Goal: Task Accomplishment & Management: Complete application form

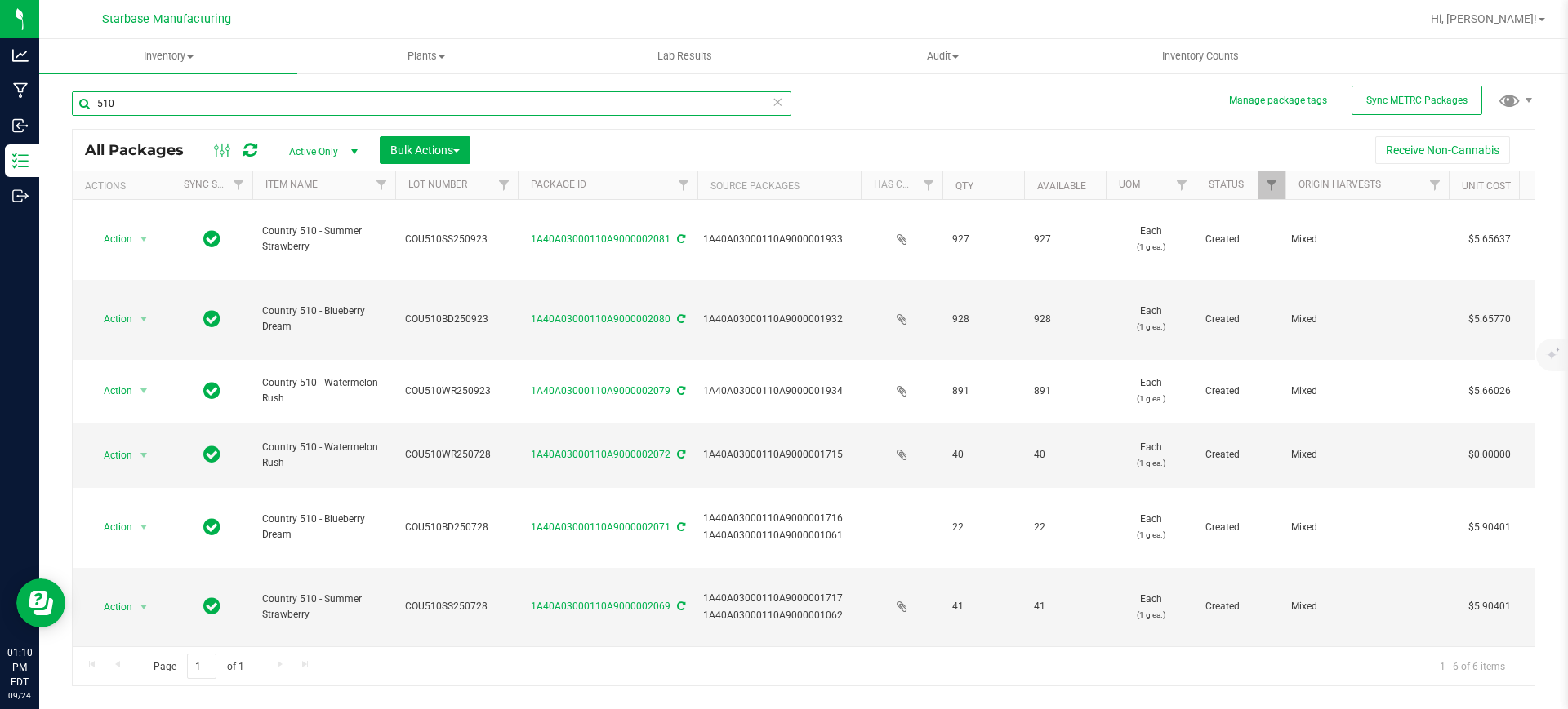
click at [288, 110] on input "510" at bounding box center [431, 103] width 719 height 24
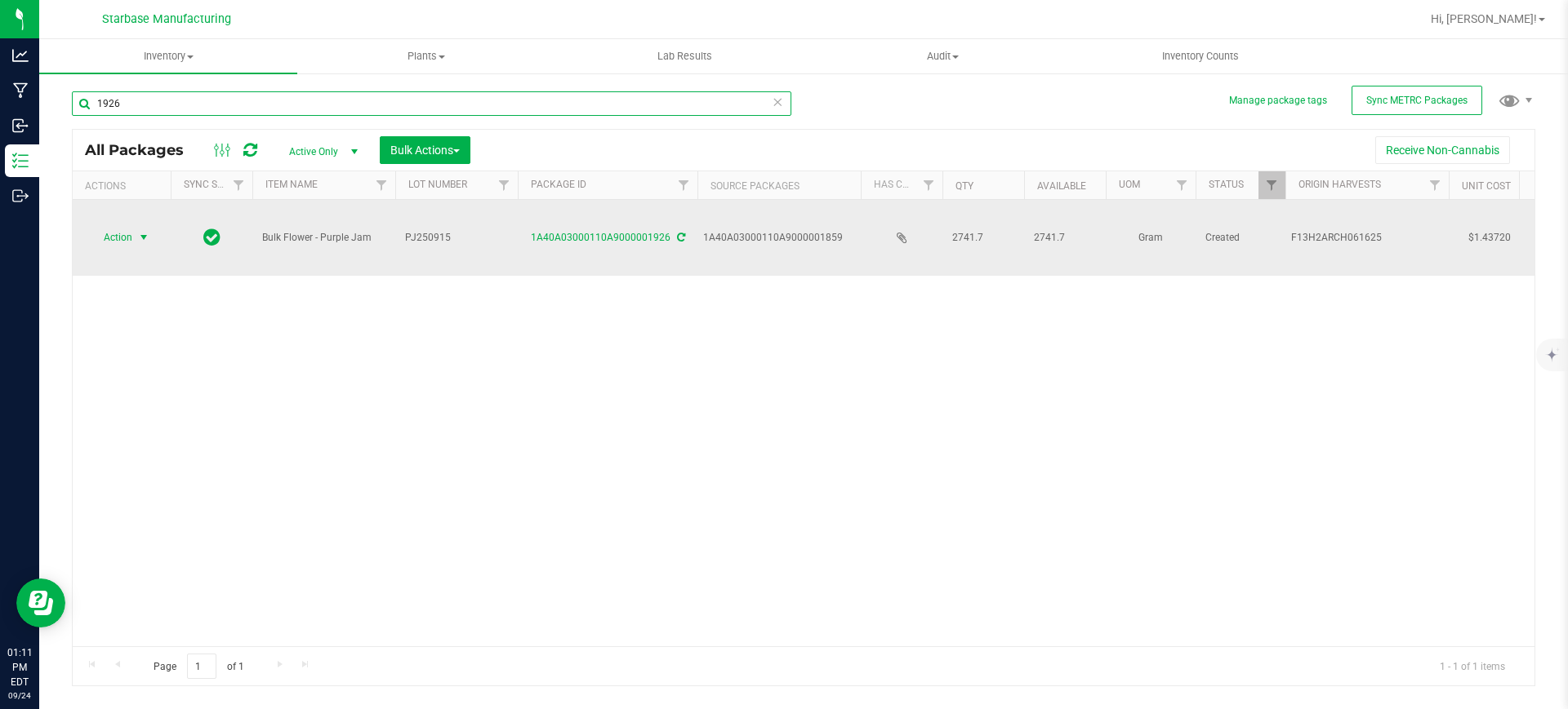
type input "1926"
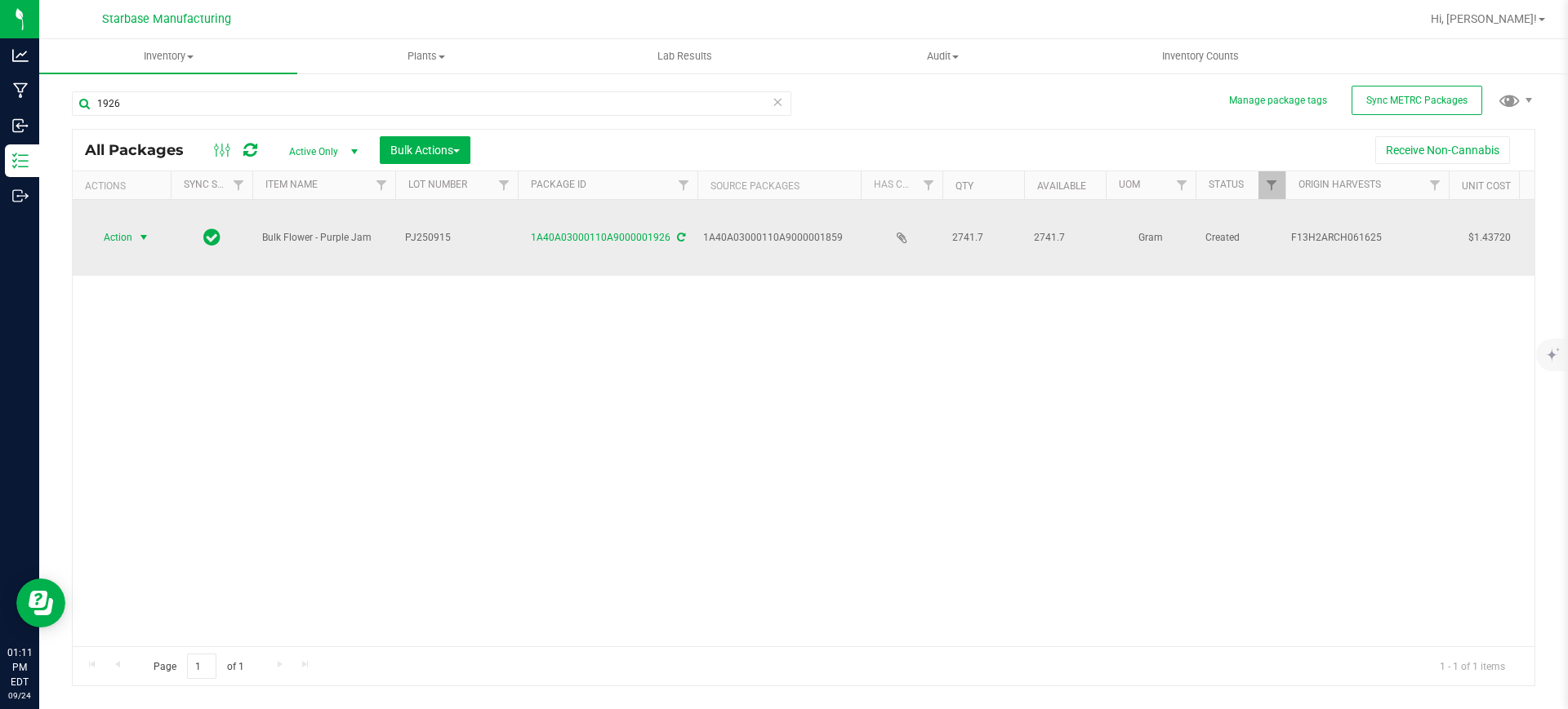
click at [135, 226] on span "select" at bounding box center [144, 237] width 20 height 22
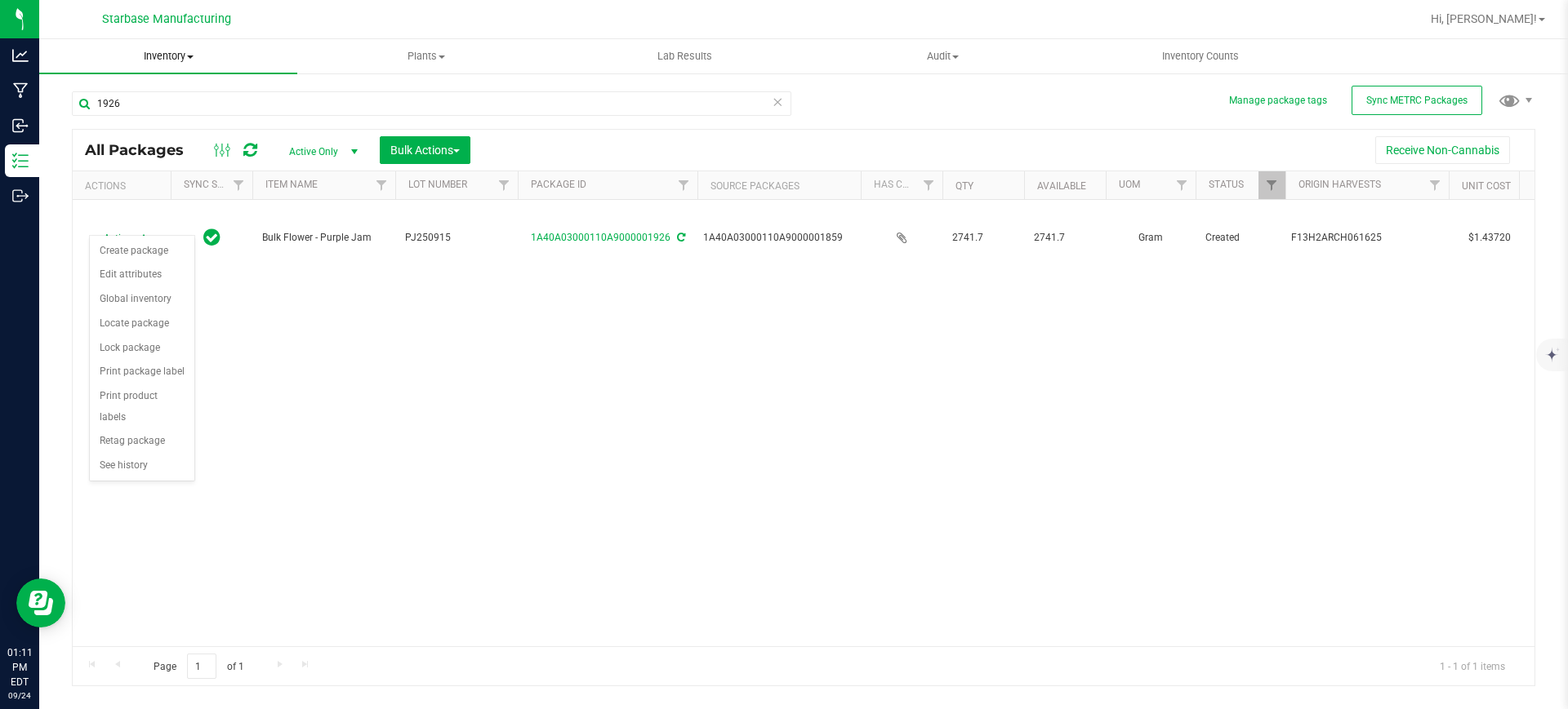
click at [193, 59] on span "Inventory" at bounding box center [168, 57] width 258 height 15
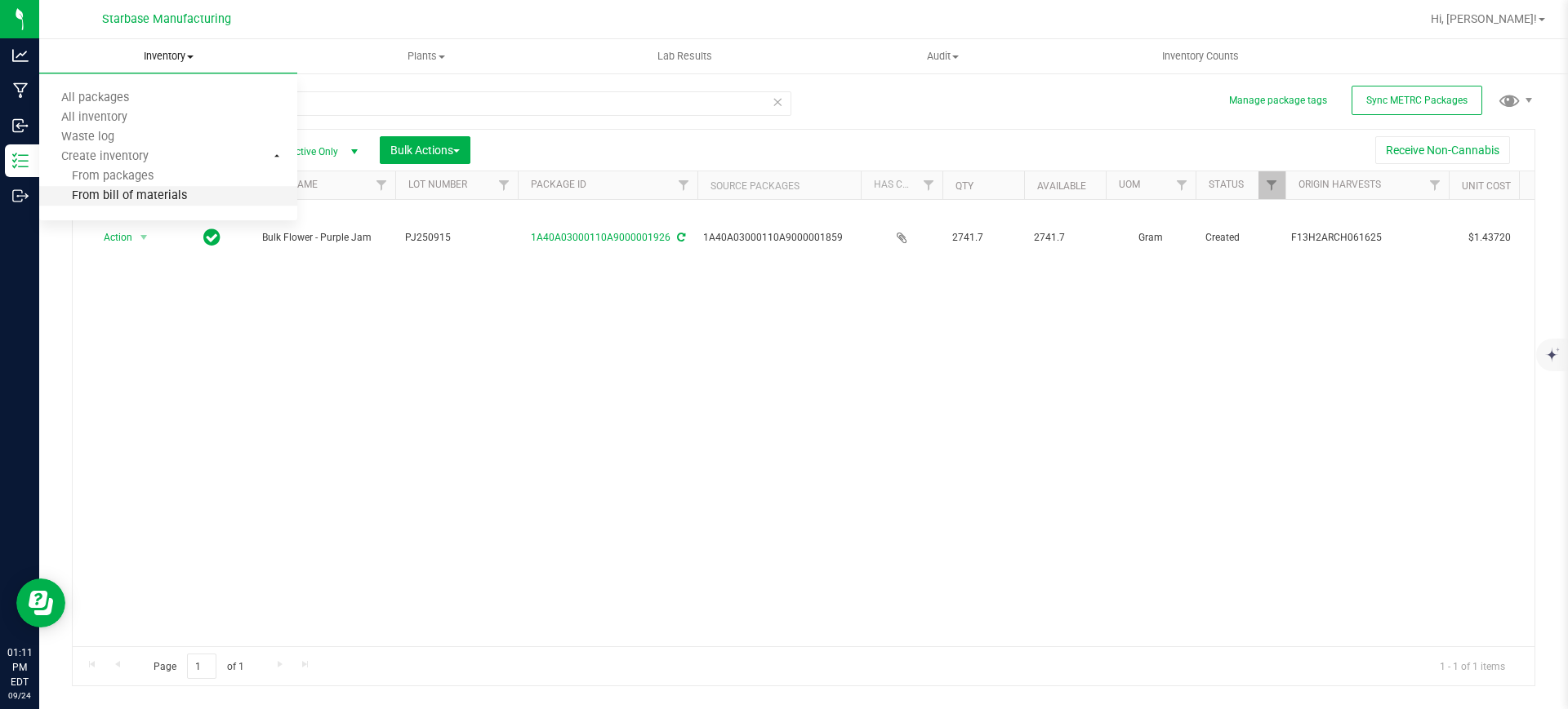
click at [140, 197] on span "From bill of materials" at bounding box center [113, 196] width 148 height 14
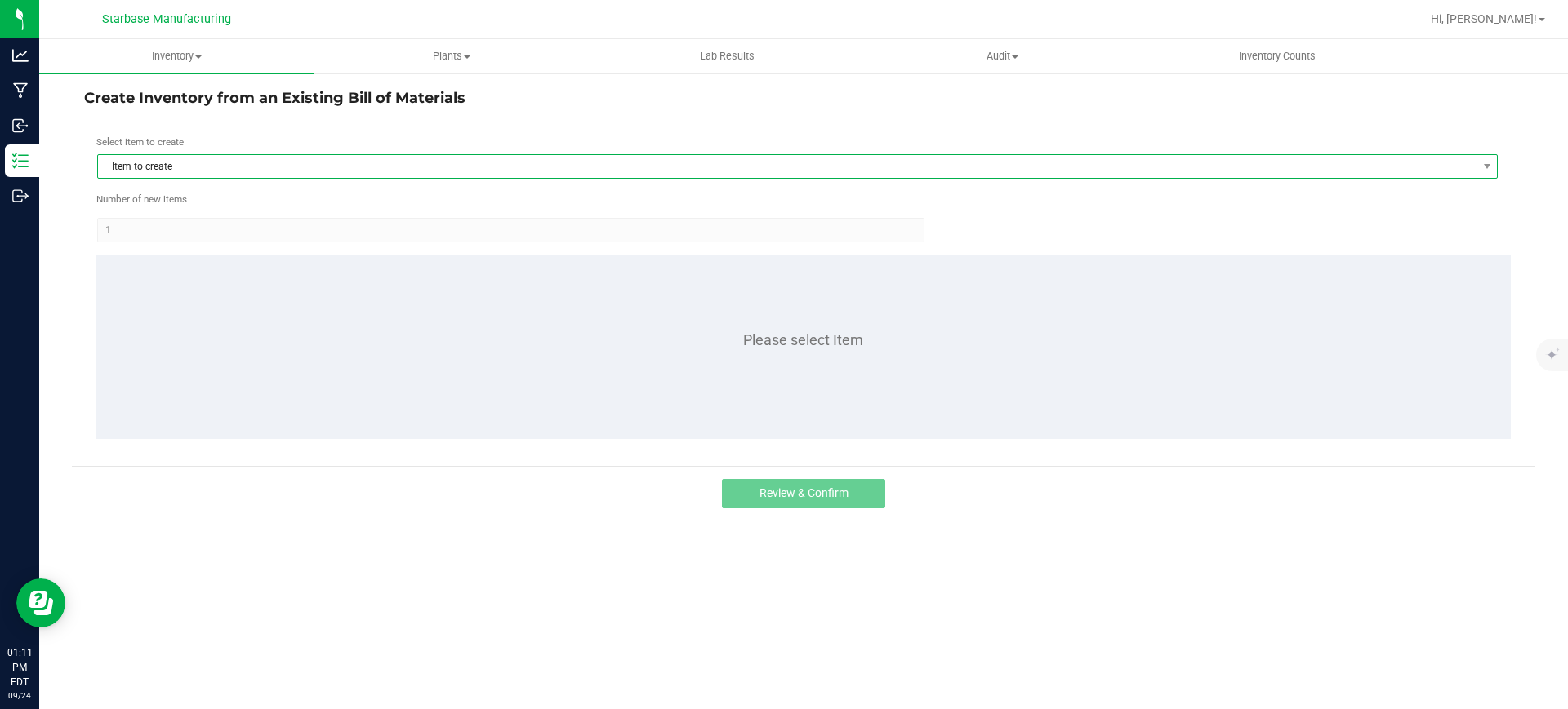
click at [178, 166] on span "Item to create" at bounding box center [788, 166] width 1379 height 22
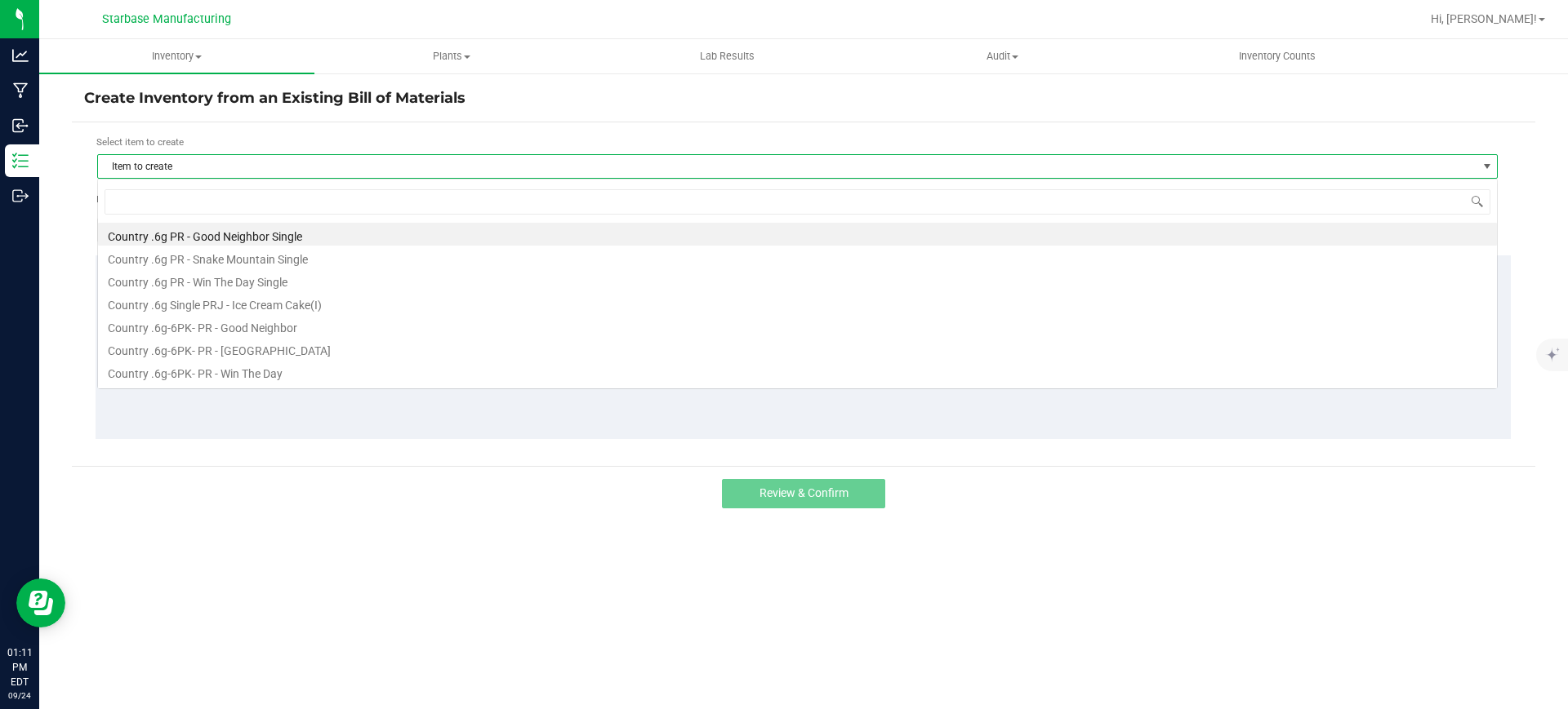
scroll to position [24, 1400]
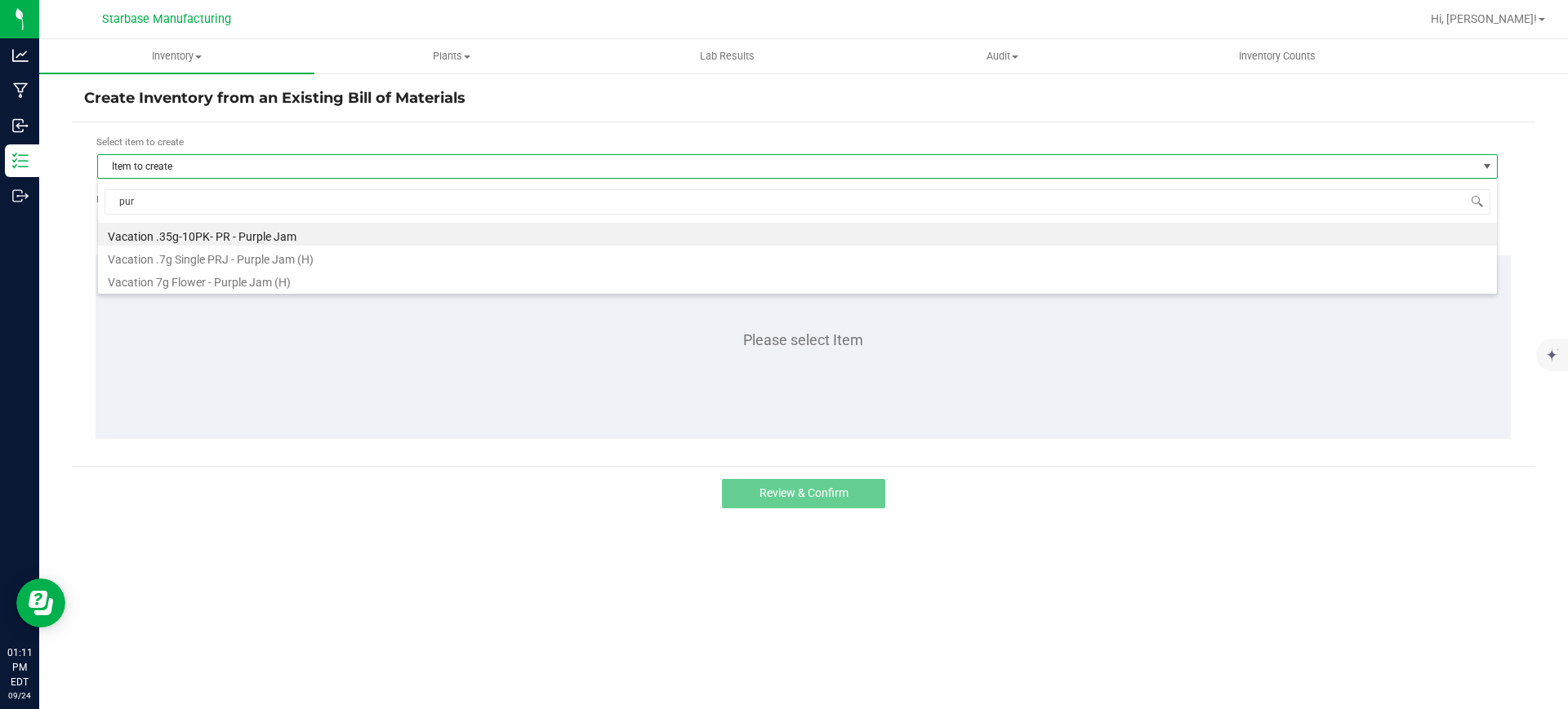
type input "purp"
click at [183, 283] on li "Vacation 7g Flower - Purple Jam (H)" at bounding box center [798, 279] width 1399 height 22
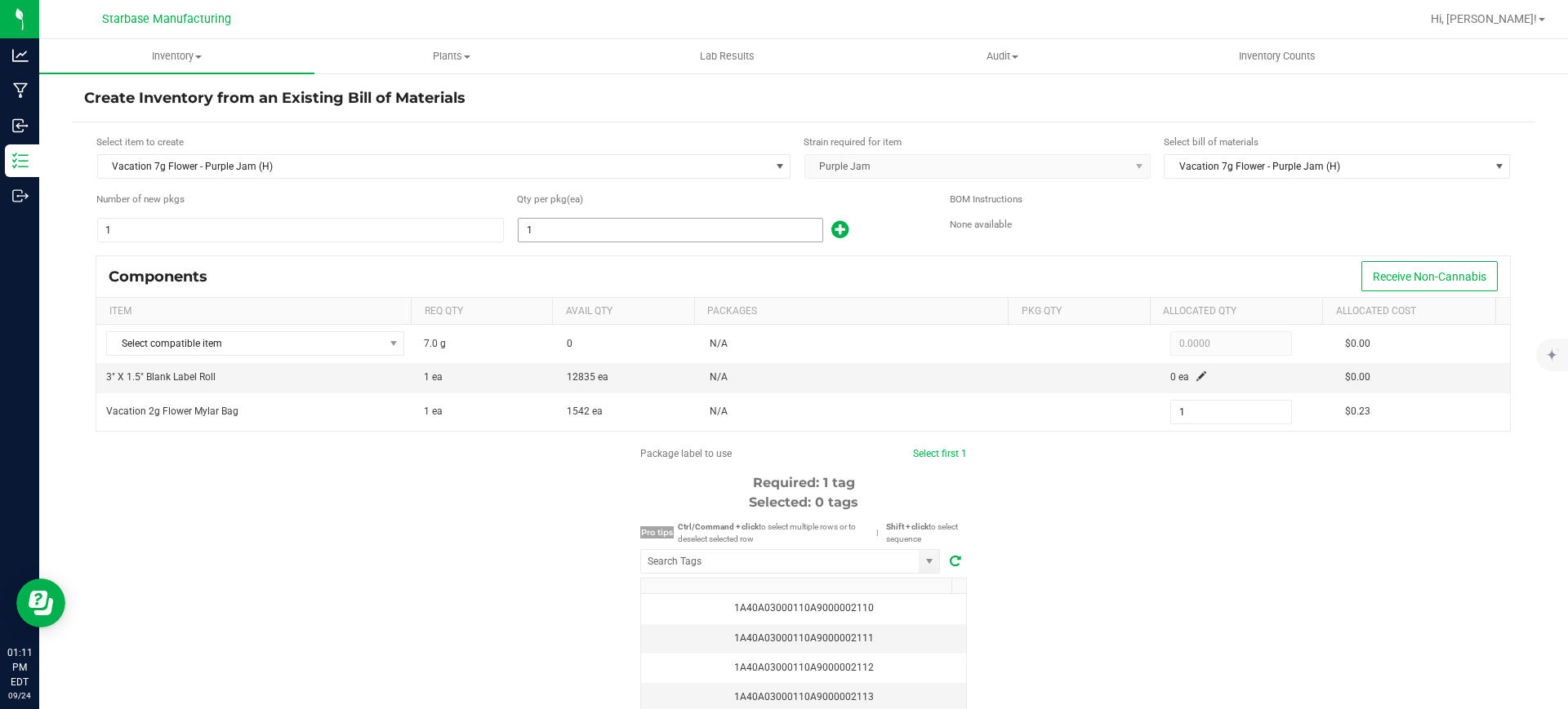
click at [547, 224] on input "1" at bounding box center [670, 230] width 303 height 22
type input "15"
type input "154"
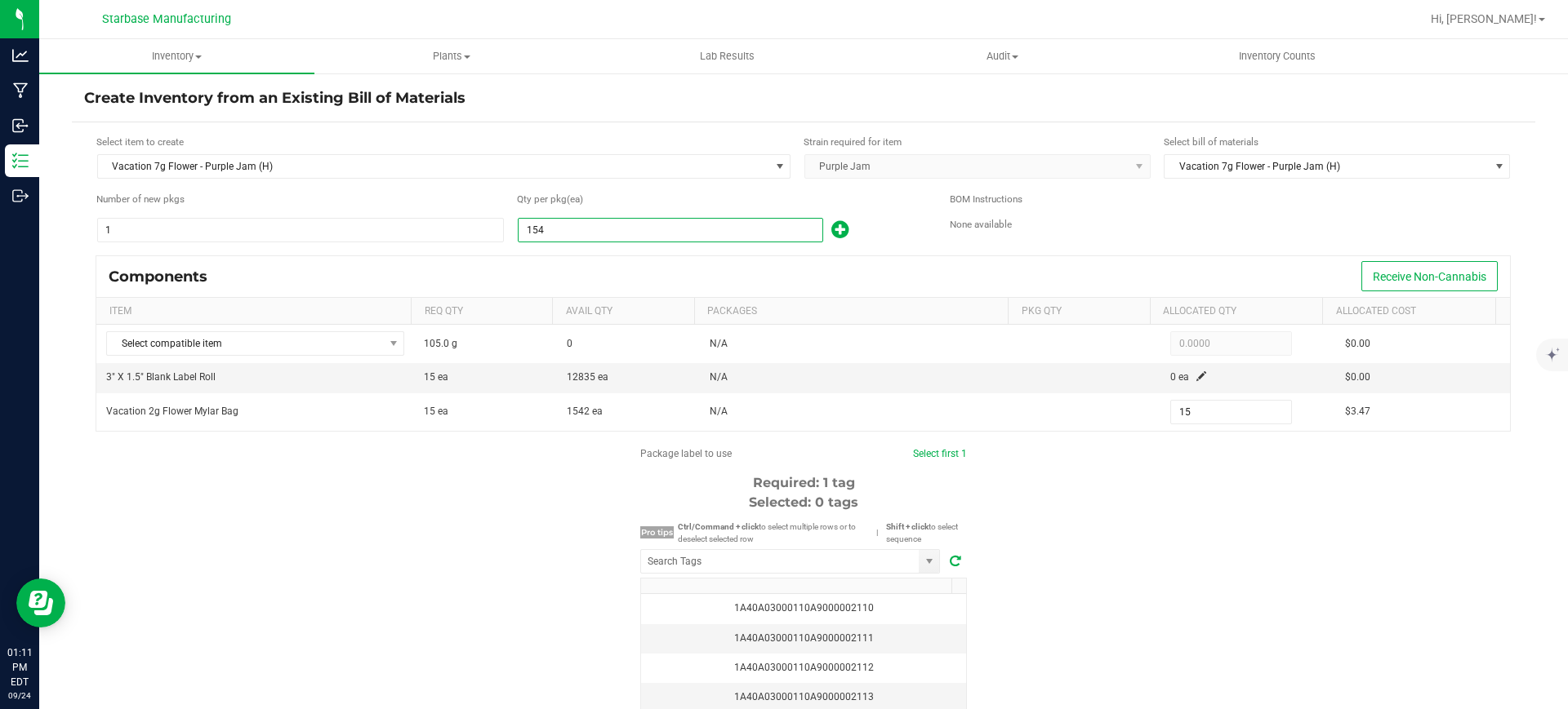
type input "154"
click at [777, 256] on kendo-grid "Components Receive Non-Cannabis Item Req Qty Avail Qty Packages Pkg Qty Allocat…" at bounding box center [804, 344] width 1415 height 177
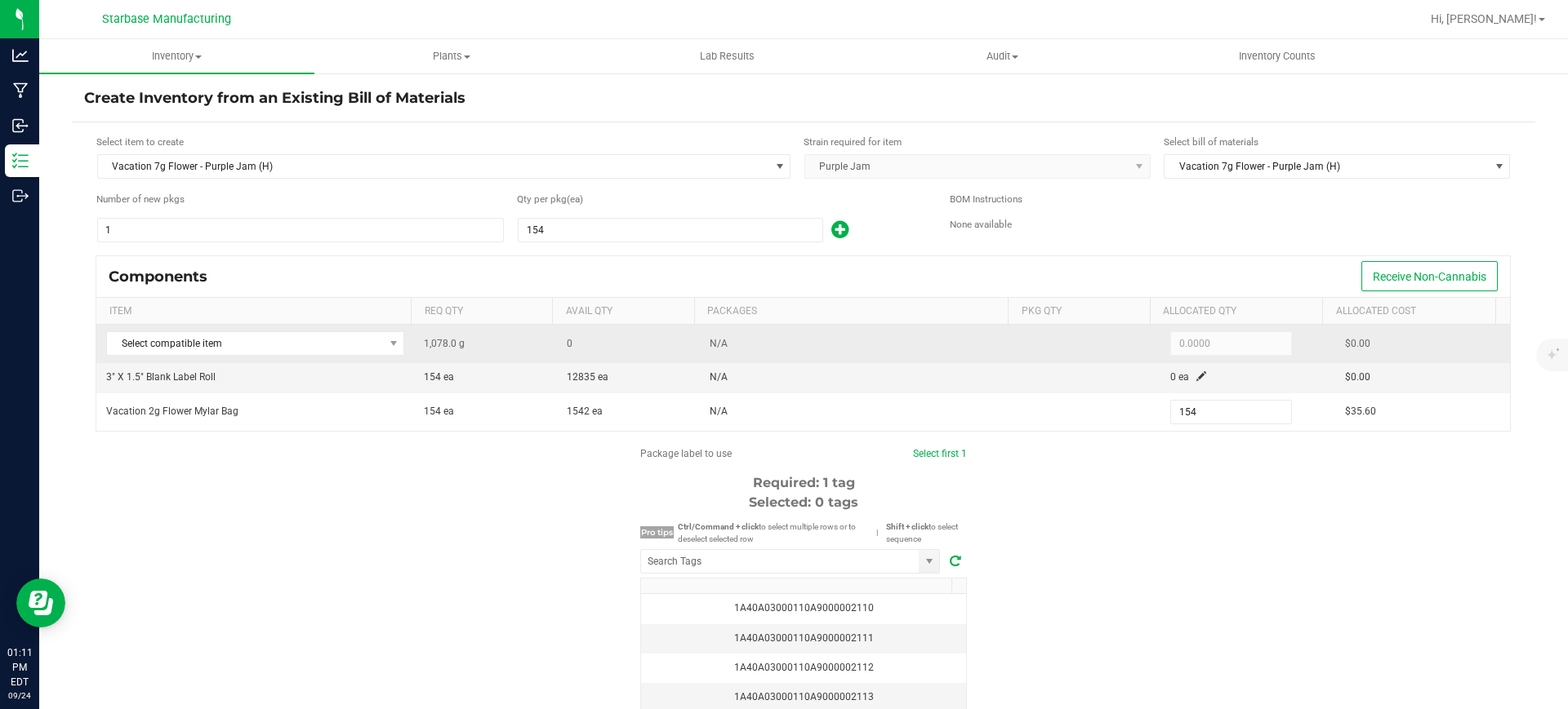
click at [898, 338] on td "N/A" at bounding box center [859, 344] width 318 height 38
click at [211, 337] on span "Select compatible item" at bounding box center [244, 343] width 276 height 22
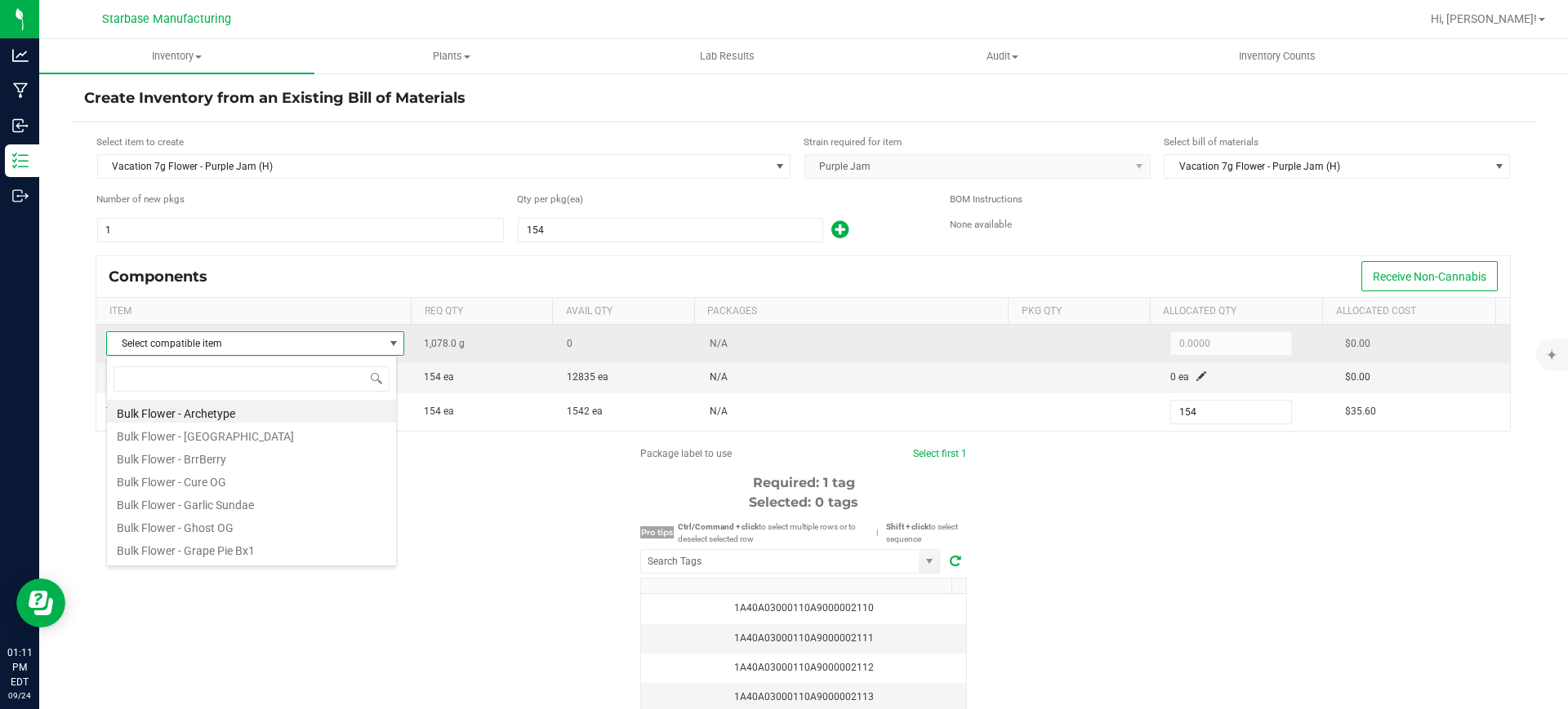
scroll to position [24, 292]
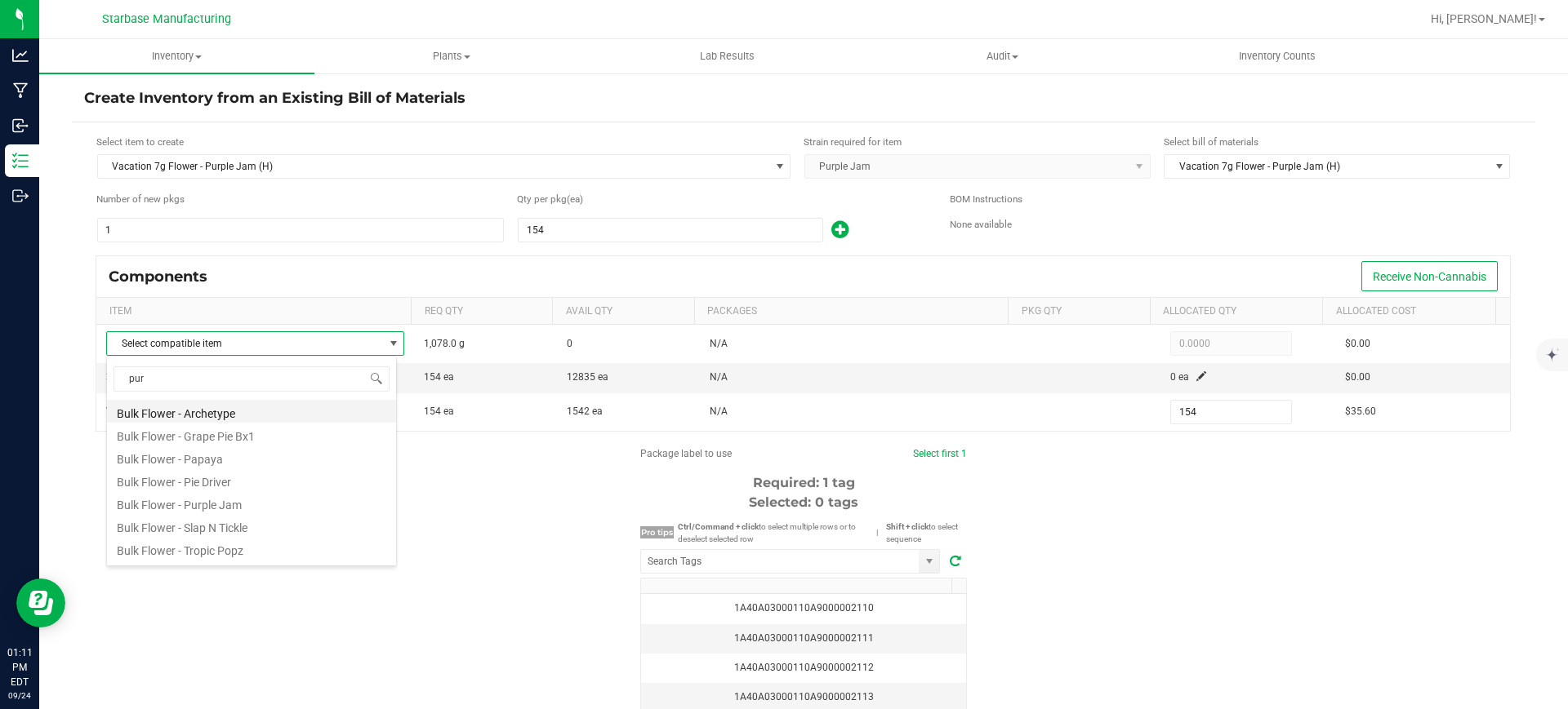
type input "purp"
click at [278, 420] on li "Bulk Flower - Purple Jam" at bounding box center [251, 411] width 289 height 22
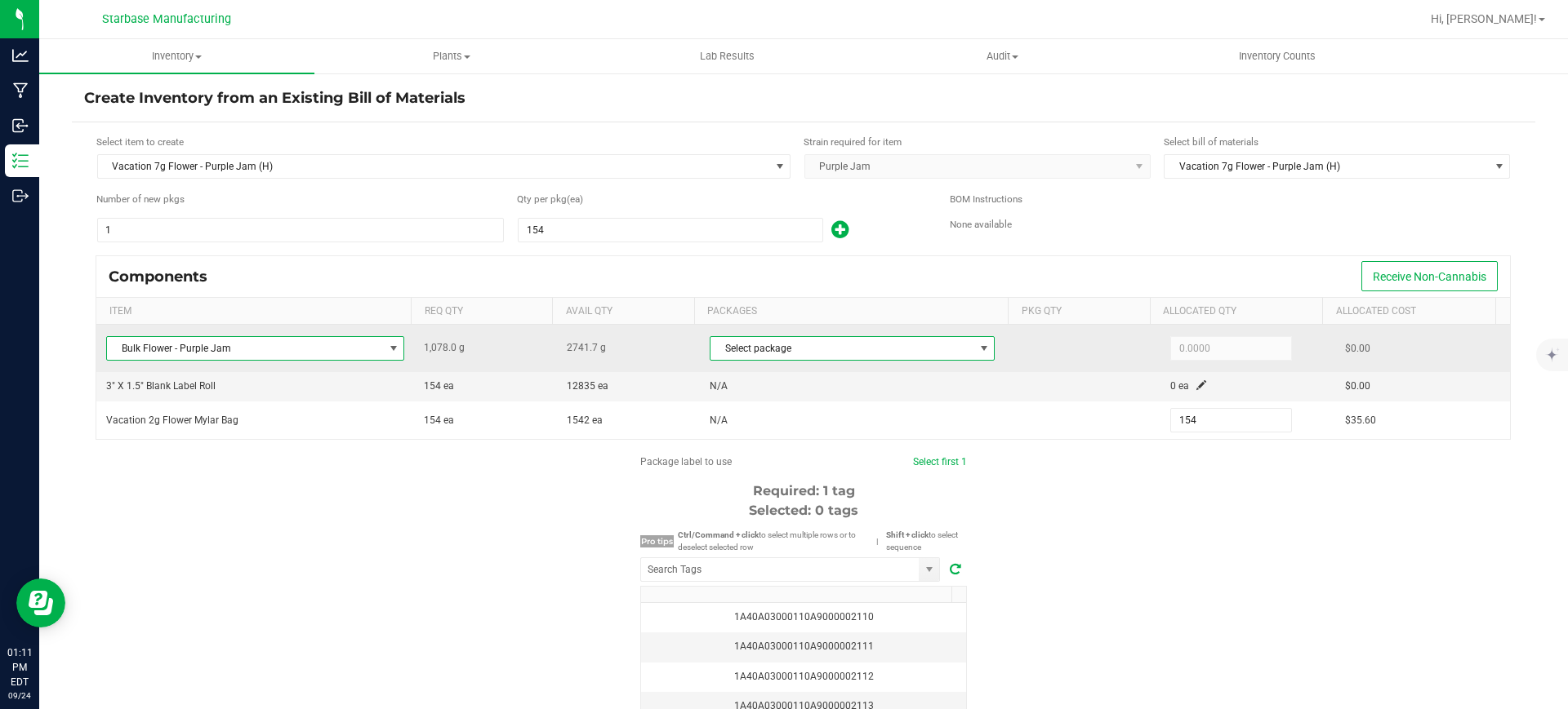
click at [978, 354] on span at bounding box center [984, 348] width 13 height 13
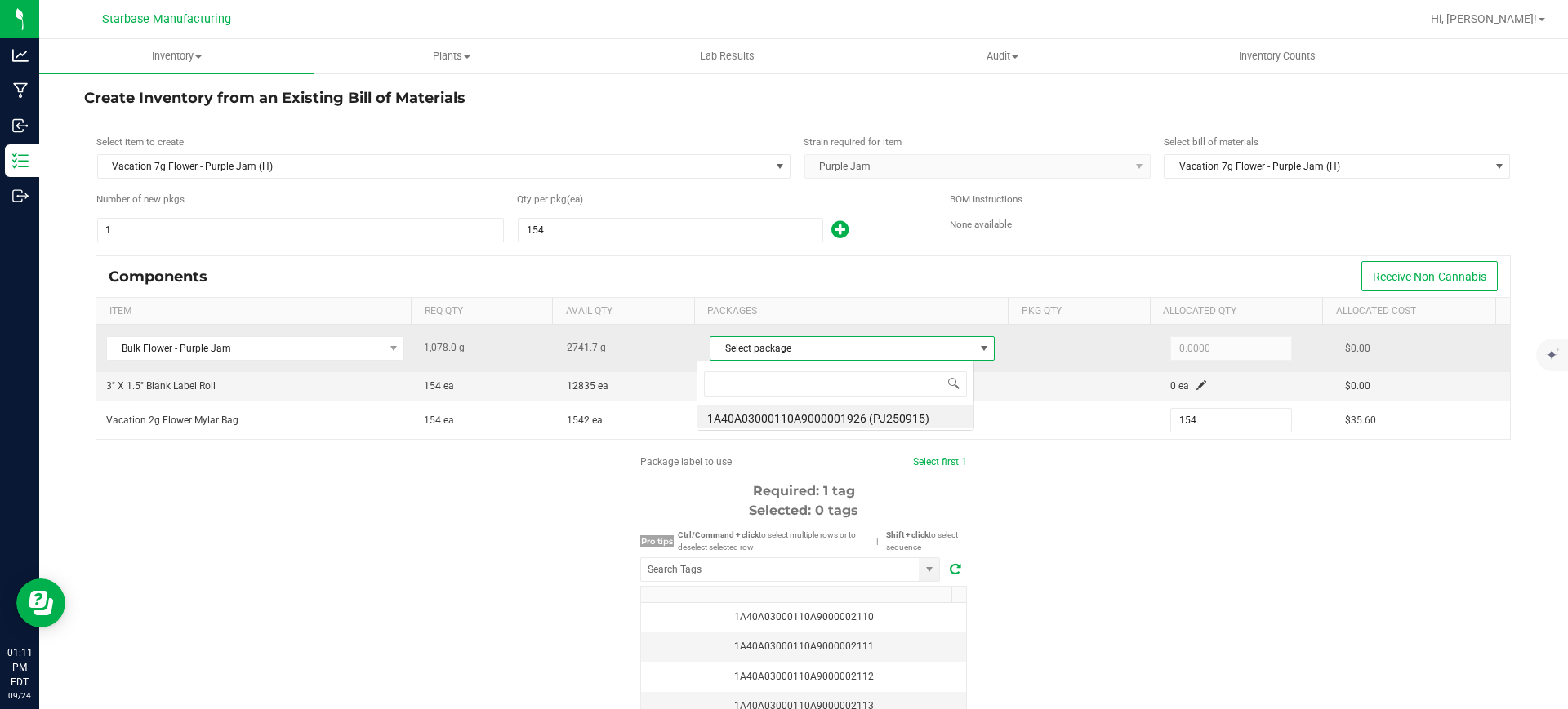
scroll to position [24, 278]
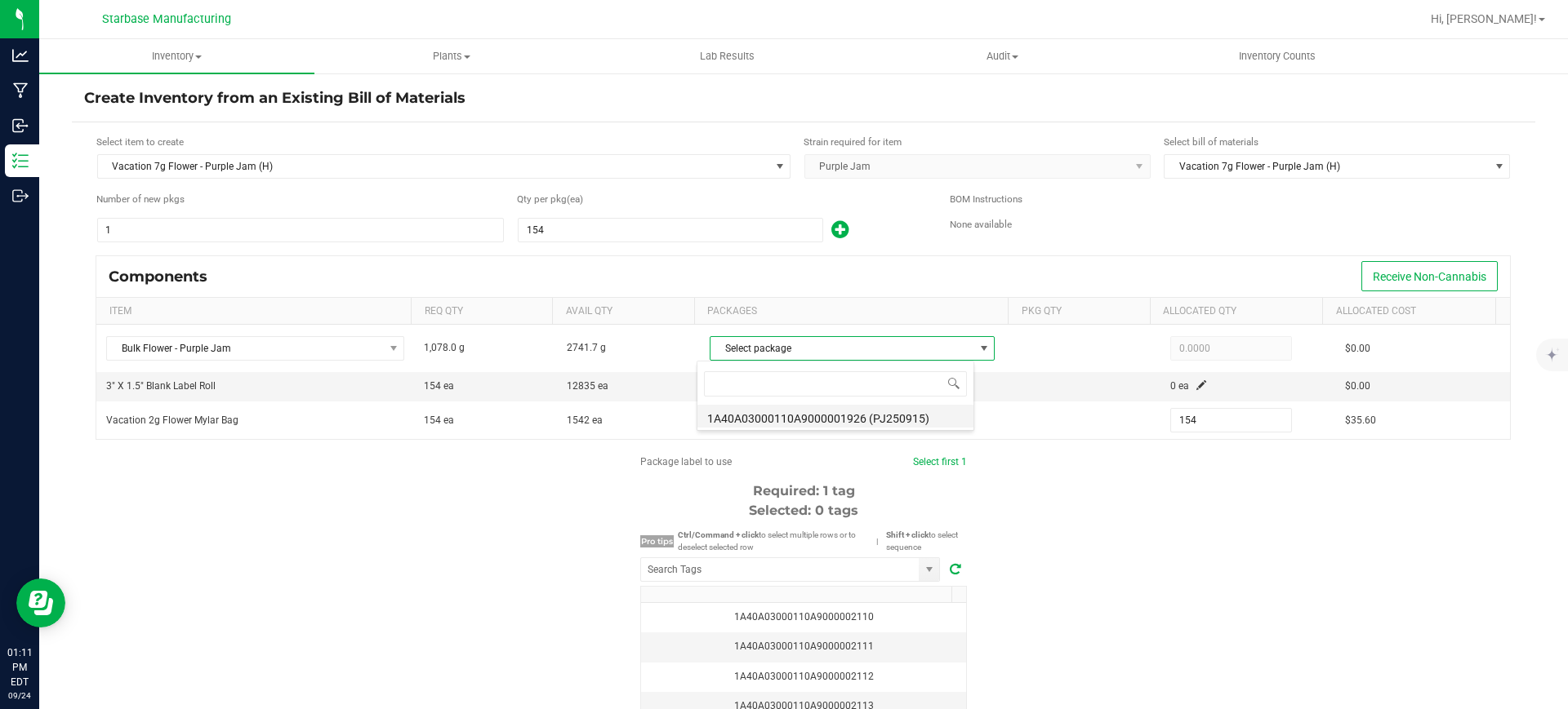
click at [909, 420] on li "1A40A03000110A9000001926 (PJ250915)" at bounding box center [835, 416] width 276 height 22
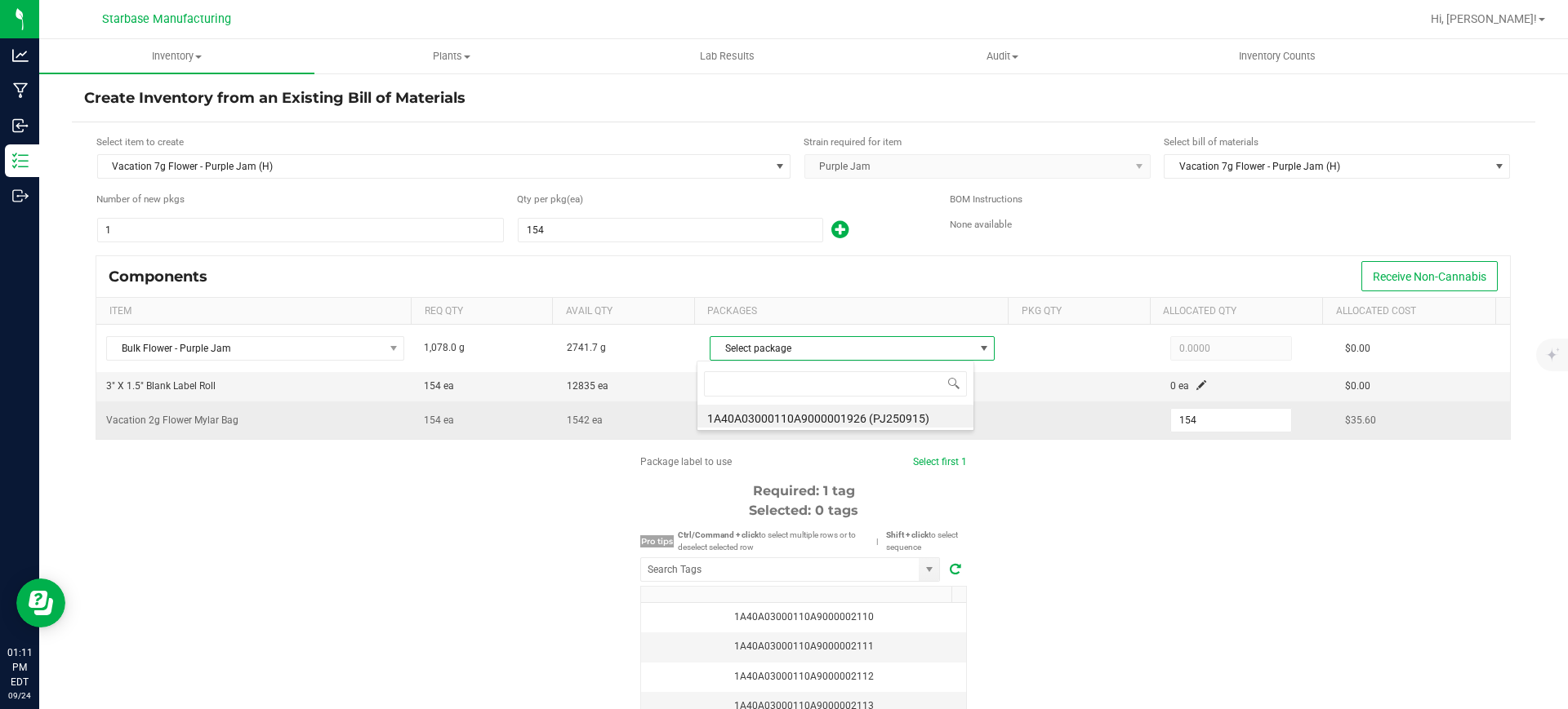
type input "1,078.0000"
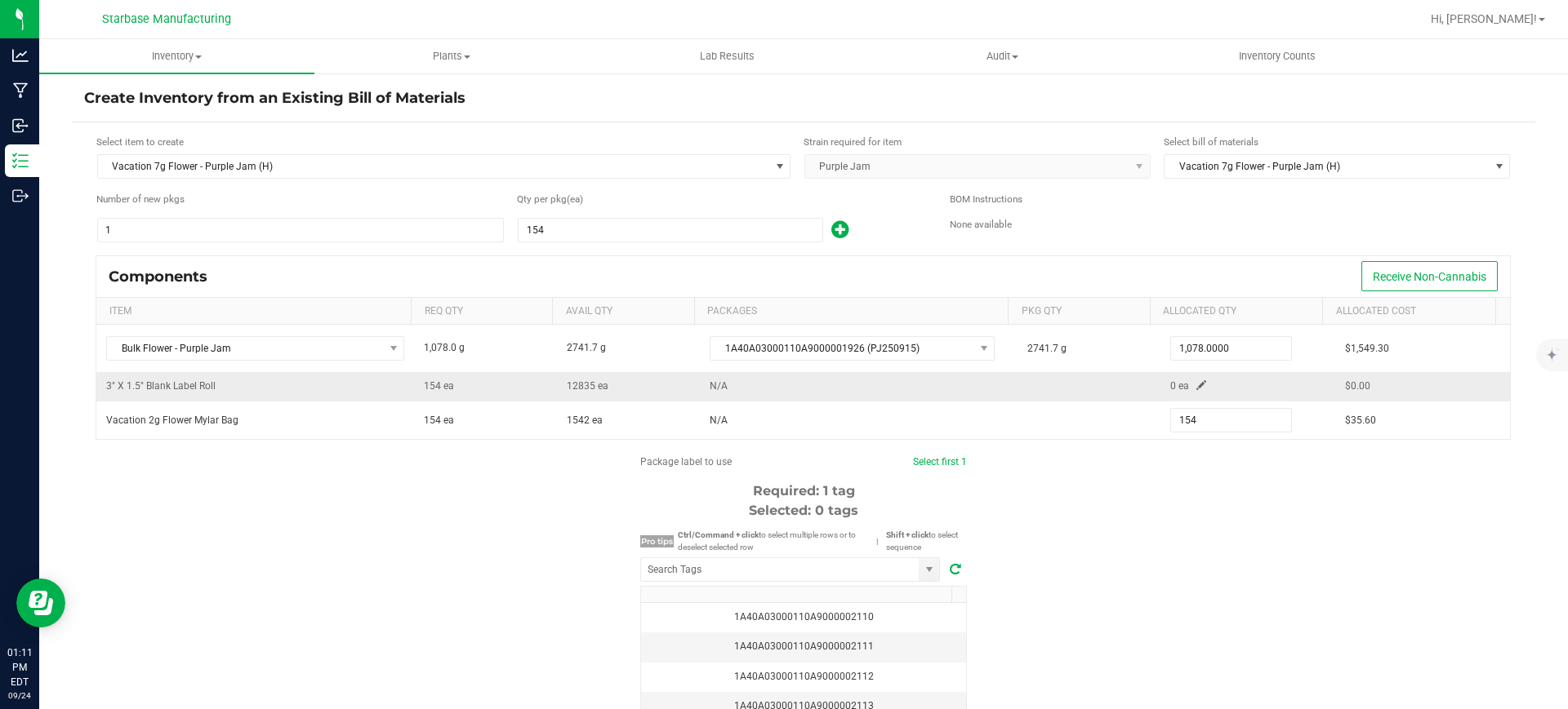
click at [1170, 387] on td "0 ea" at bounding box center [1248, 387] width 175 height 29
click at [1196, 387] on span at bounding box center [1201, 385] width 10 height 10
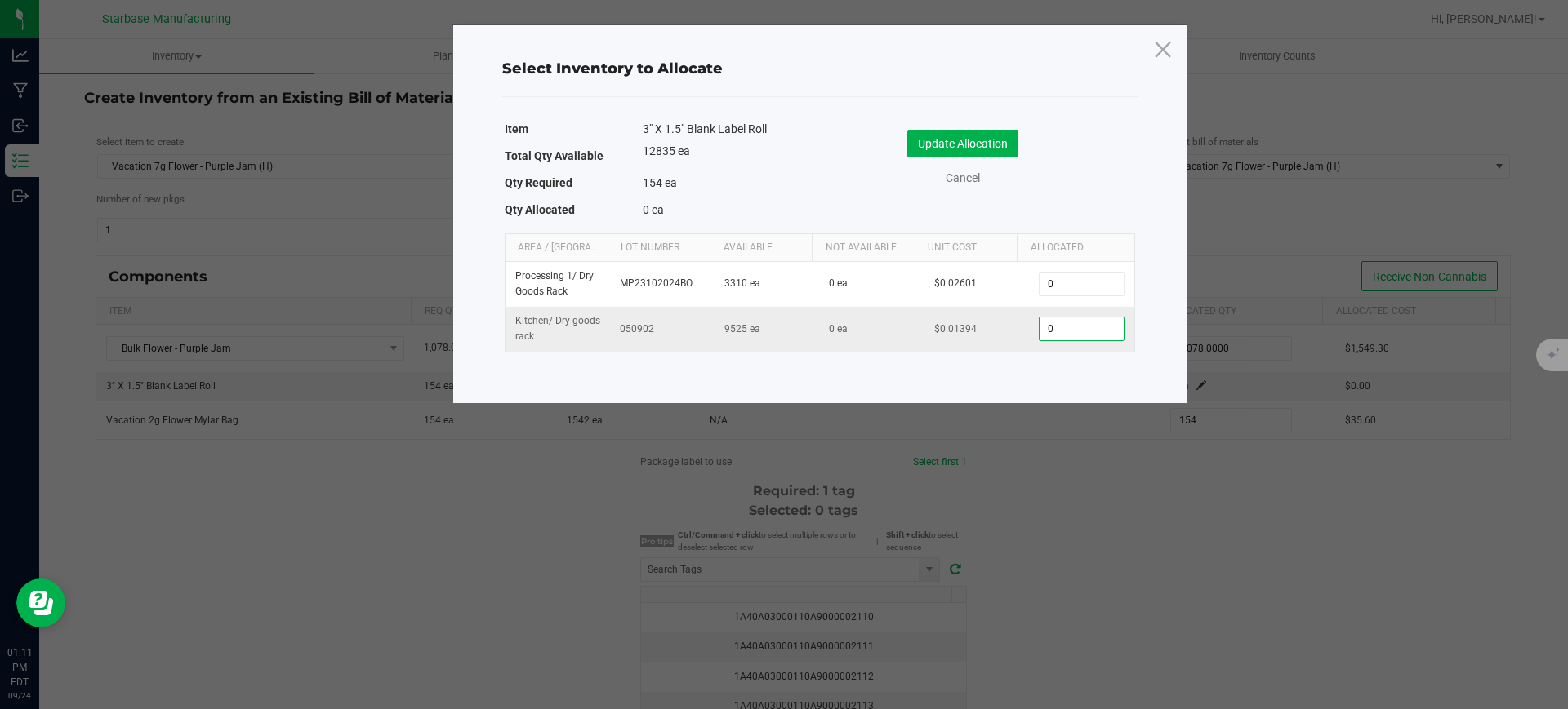
click at [1057, 339] on input "0" at bounding box center [1081, 328] width 83 height 22
type input "154"
click at [966, 152] on button "Update Allocation" at bounding box center [962, 143] width 111 height 27
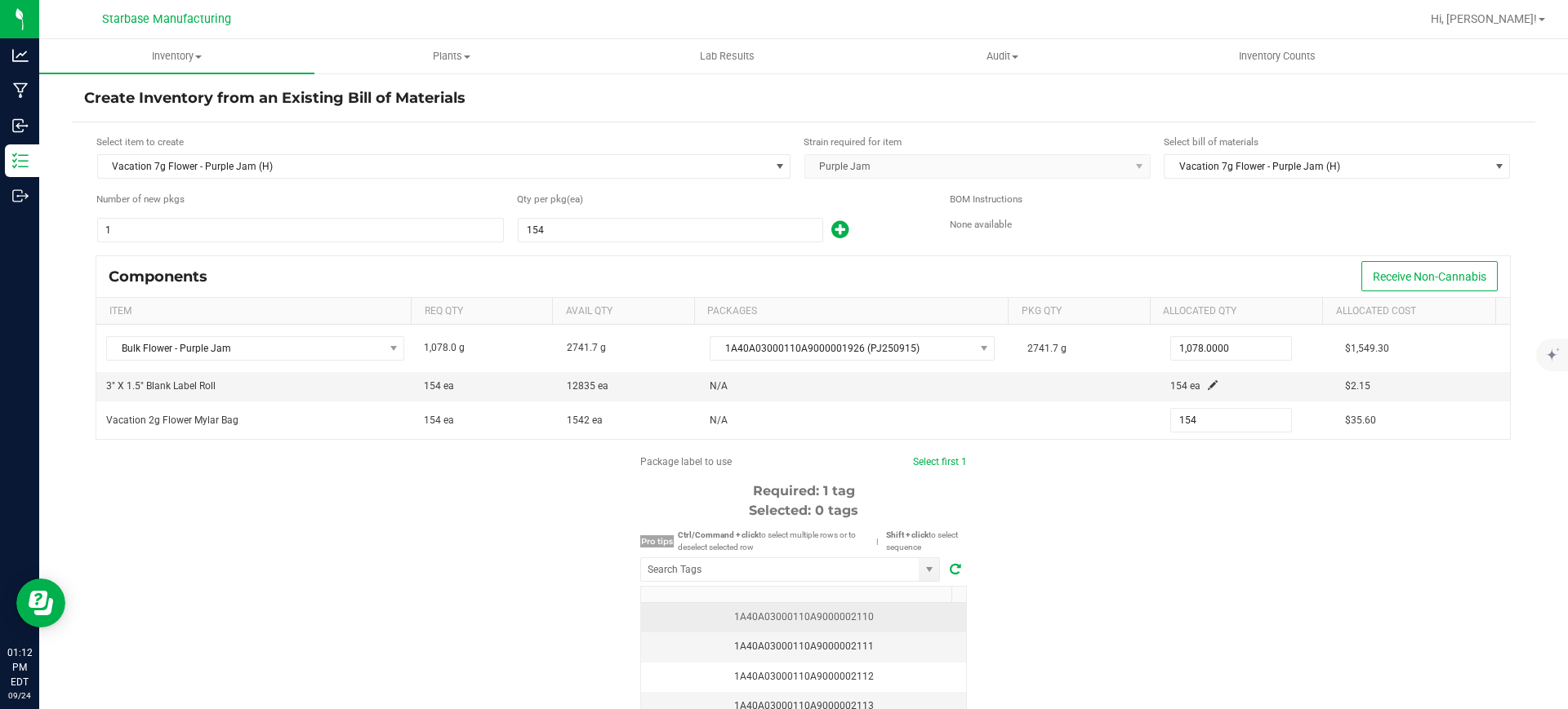
click at [869, 621] on div "1A40A03000110A9000002110" at bounding box center [804, 617] width 305 height 16
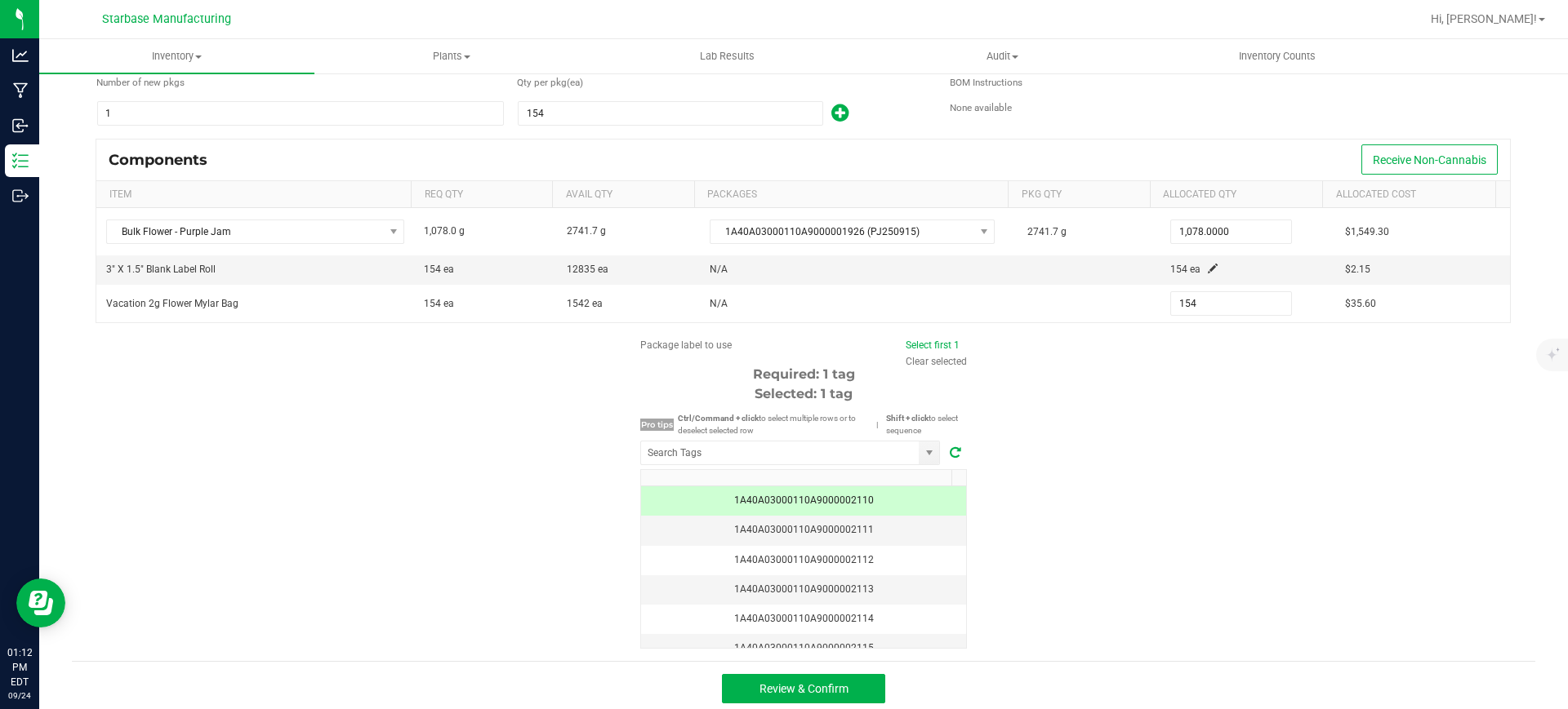
scroll to position [123, 0]
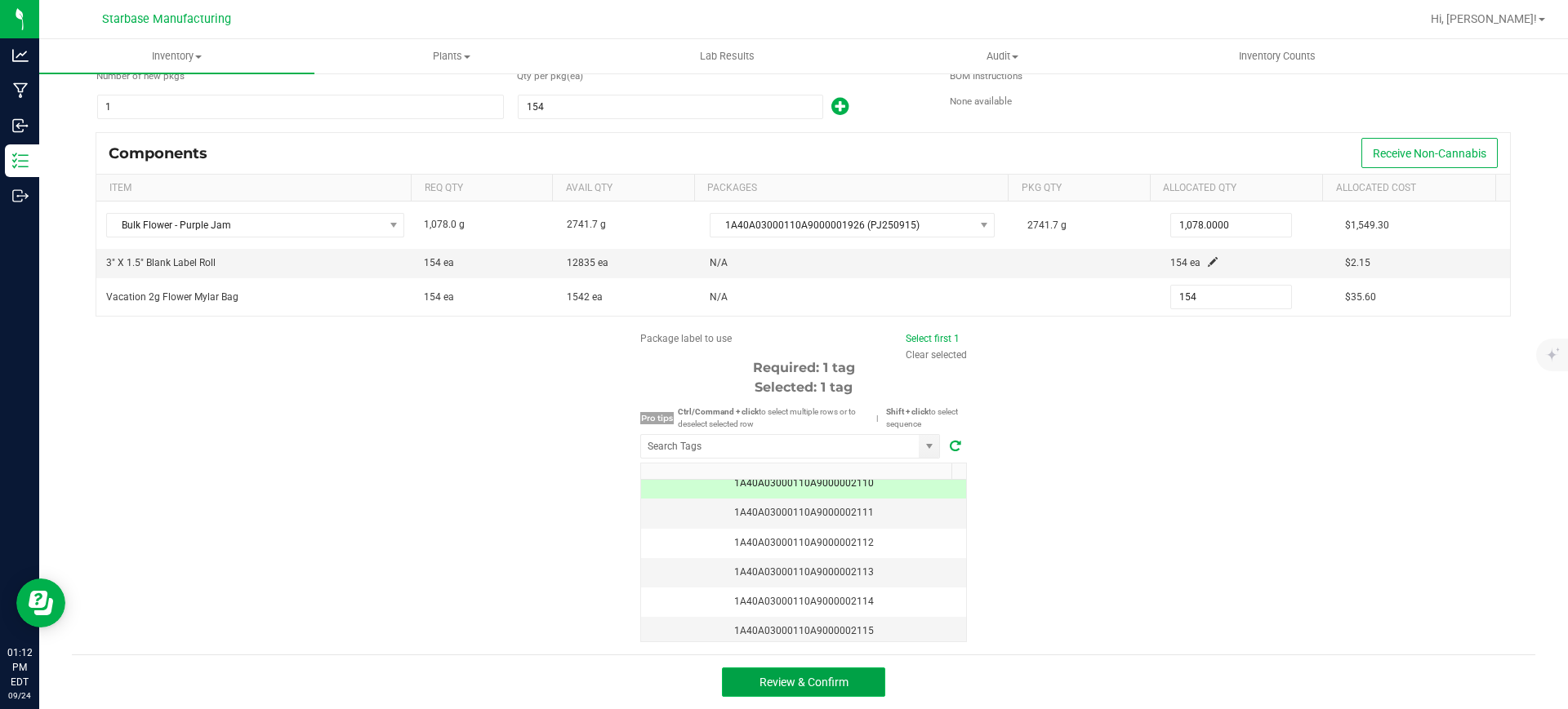
click at [764, 686] on span "Review & Confirm" at bounding box center [804, 682] width 89 height 13
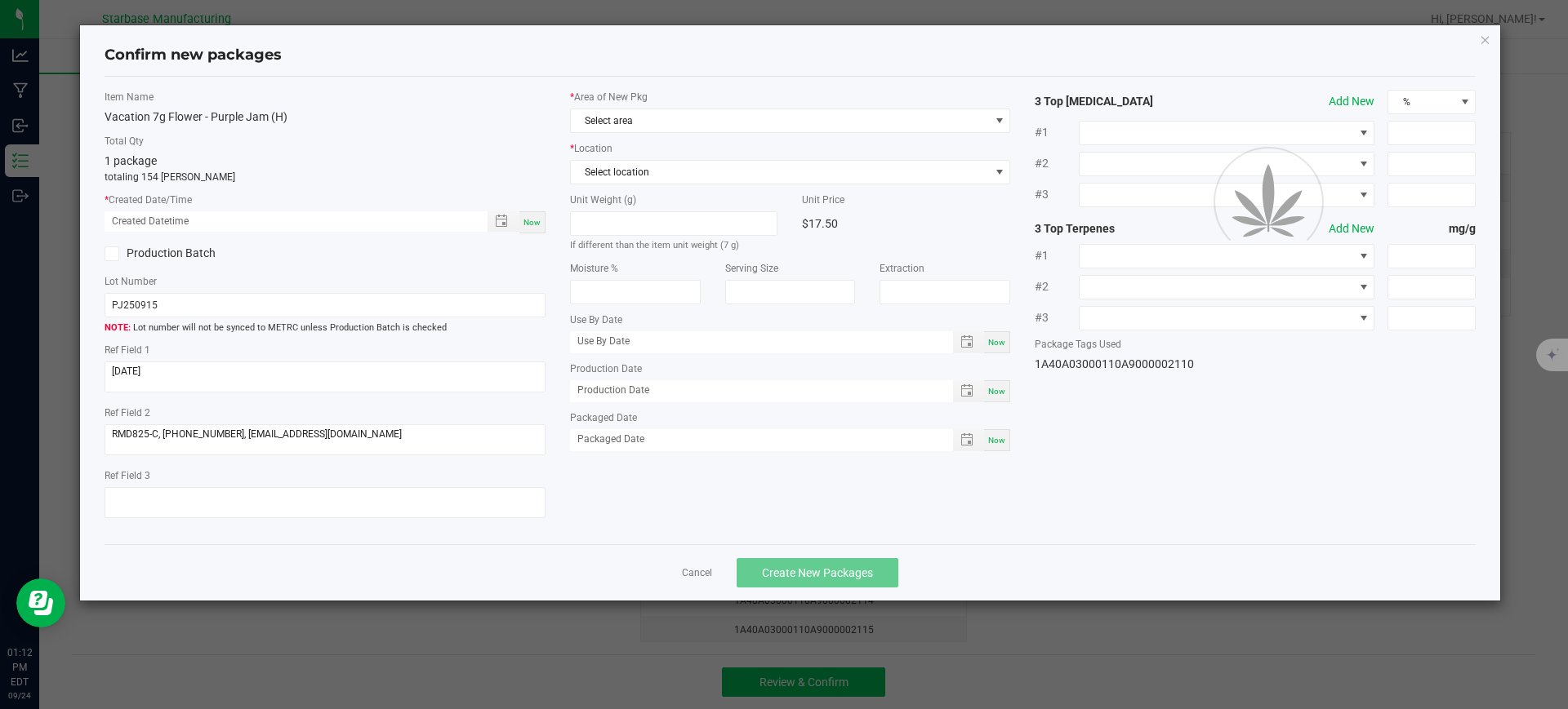
scroll to position [12, 0]
click at [541, 226] on div "Now" at bounding box center [532, 222] width 26 height 22
type input "[DATE] 01:12 PM"
click at [998, 387] on span "Now" at bounding box center [996, 391] width 18 height 9
type input "[DATE]"
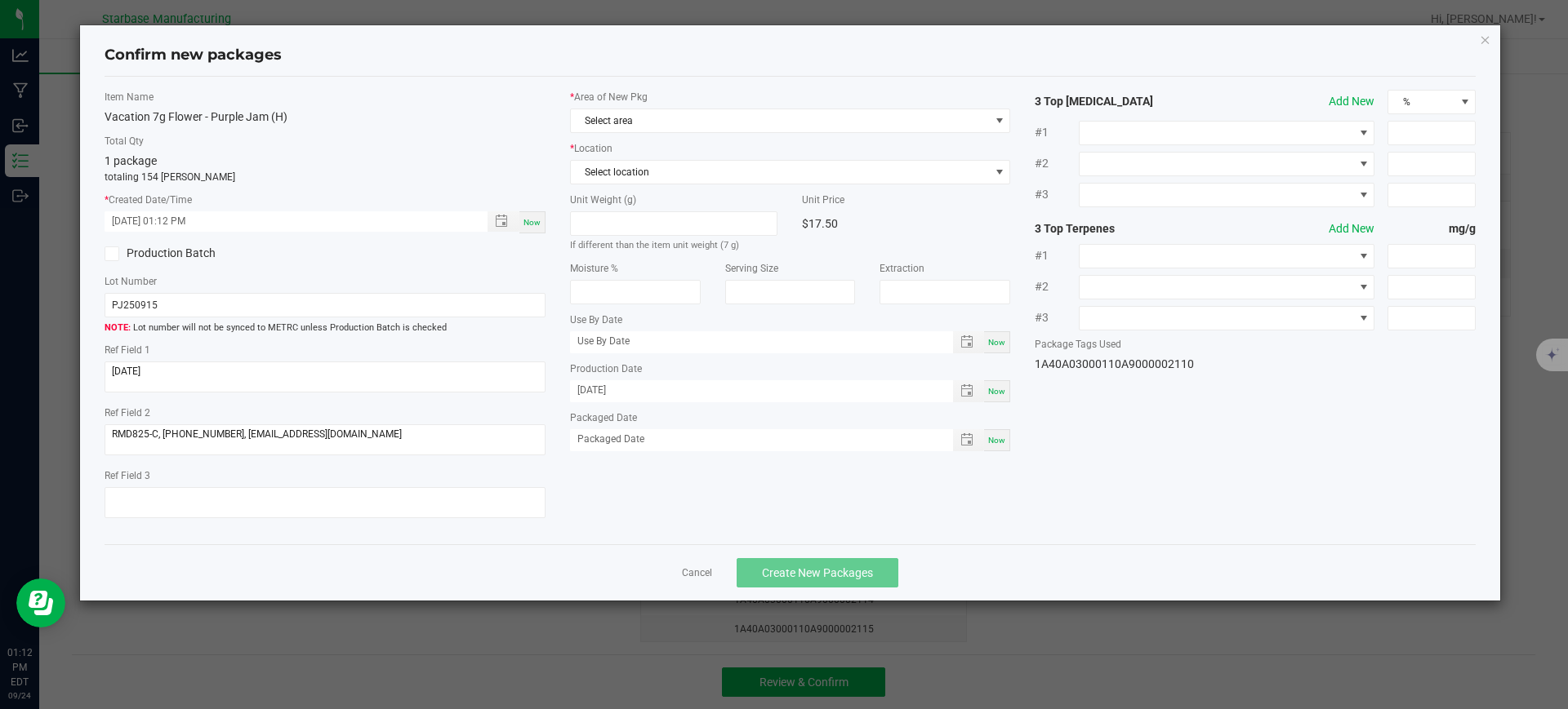
click at [1000, 444] on span "Now" at bounding box center [996, 440] width 18 height 9
type input "[DATE]"
click at [801, 117] on span "Select area" at bounding box center [780, 120] width 419 height 22
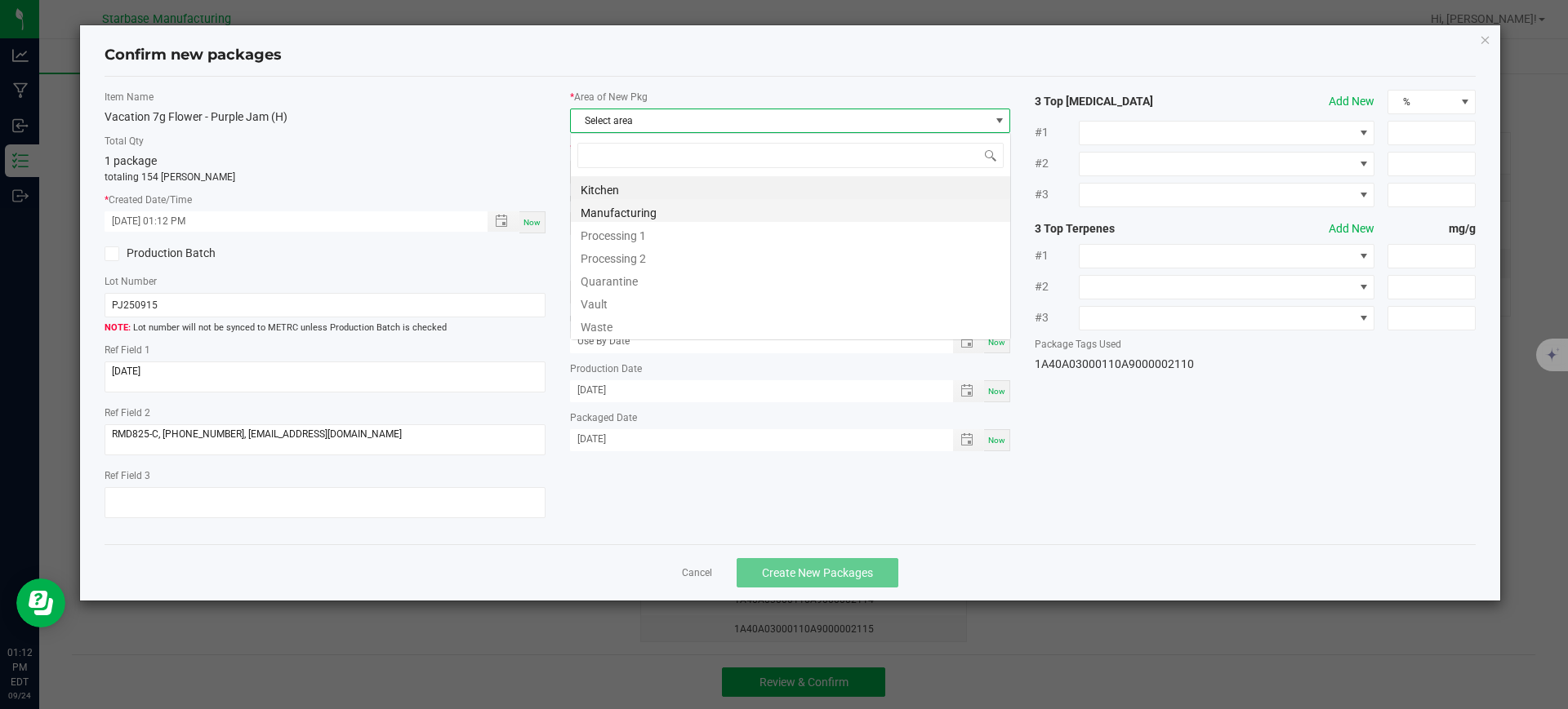
scroll to position [24, 441]
click at [676, 300] on li "Vault" at bounding box center [790, 302] width 439 height 22
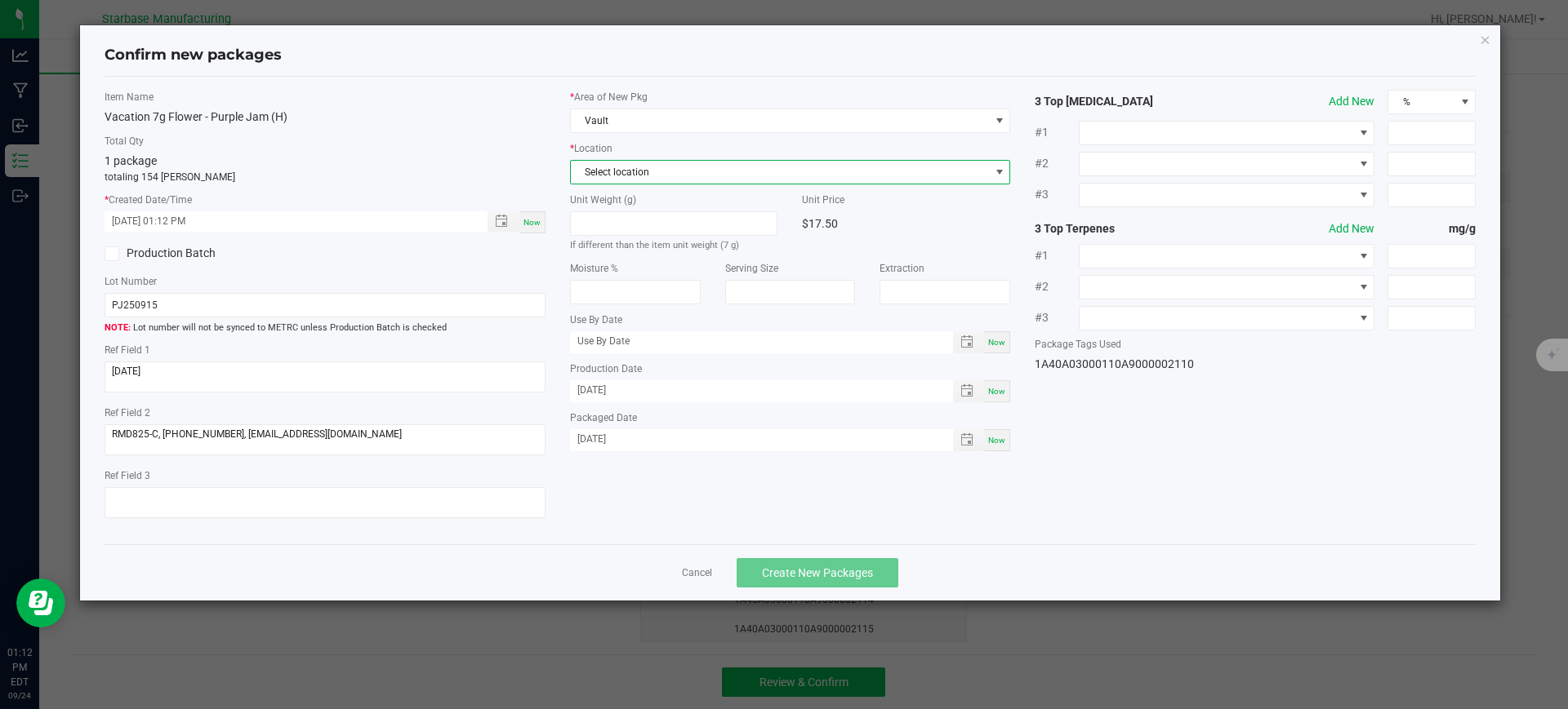
click at [738, 173] on span "Select location" at bounding box center [780, 172] width 419 height 22
click at [684, 339] on li "C1" at bounding box center [790, 330] width 439 height 22
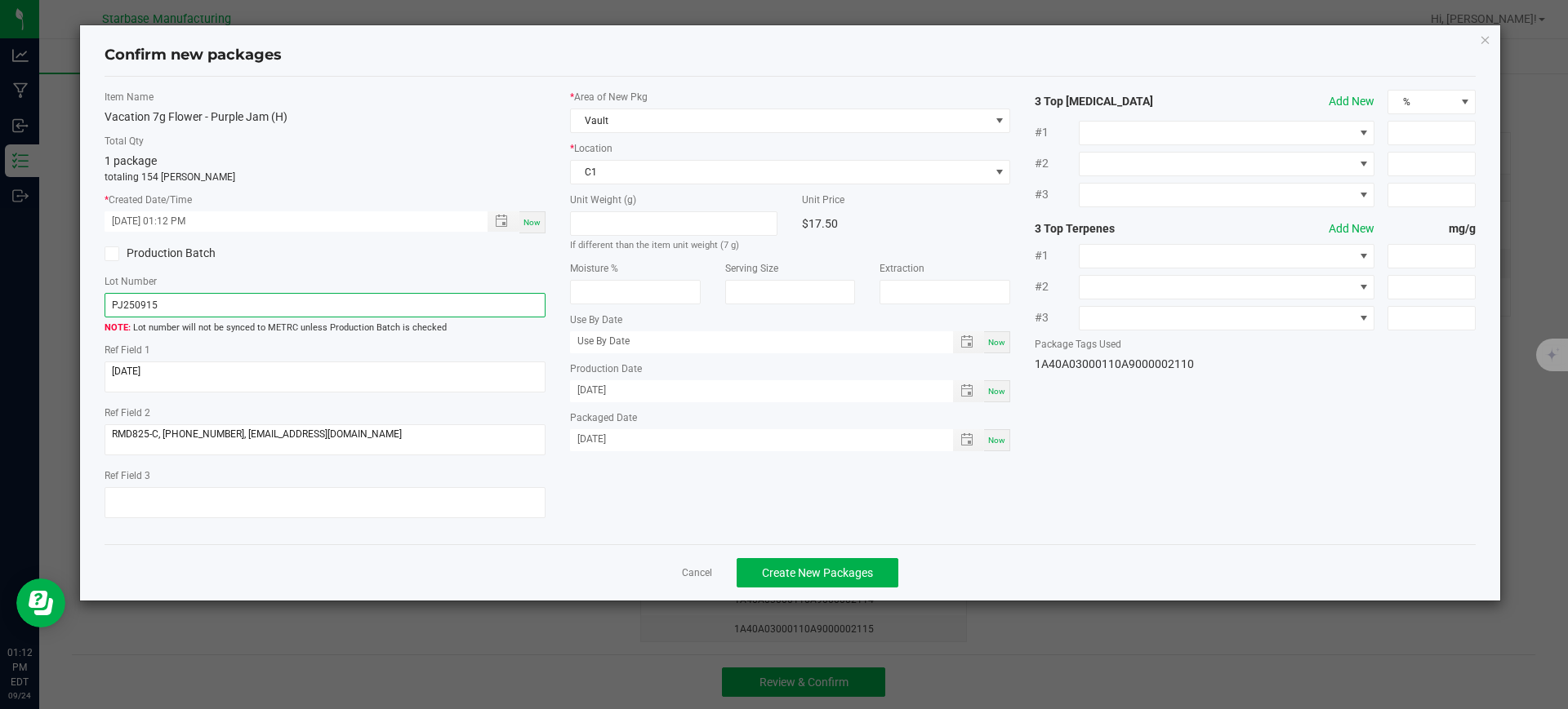
click at [355, 303] on input "PJ250915" at bounding box center [324, 305] width 441 height 24
paste input "VACPJBF7G250919"
type input "VACPJBF7G250924"
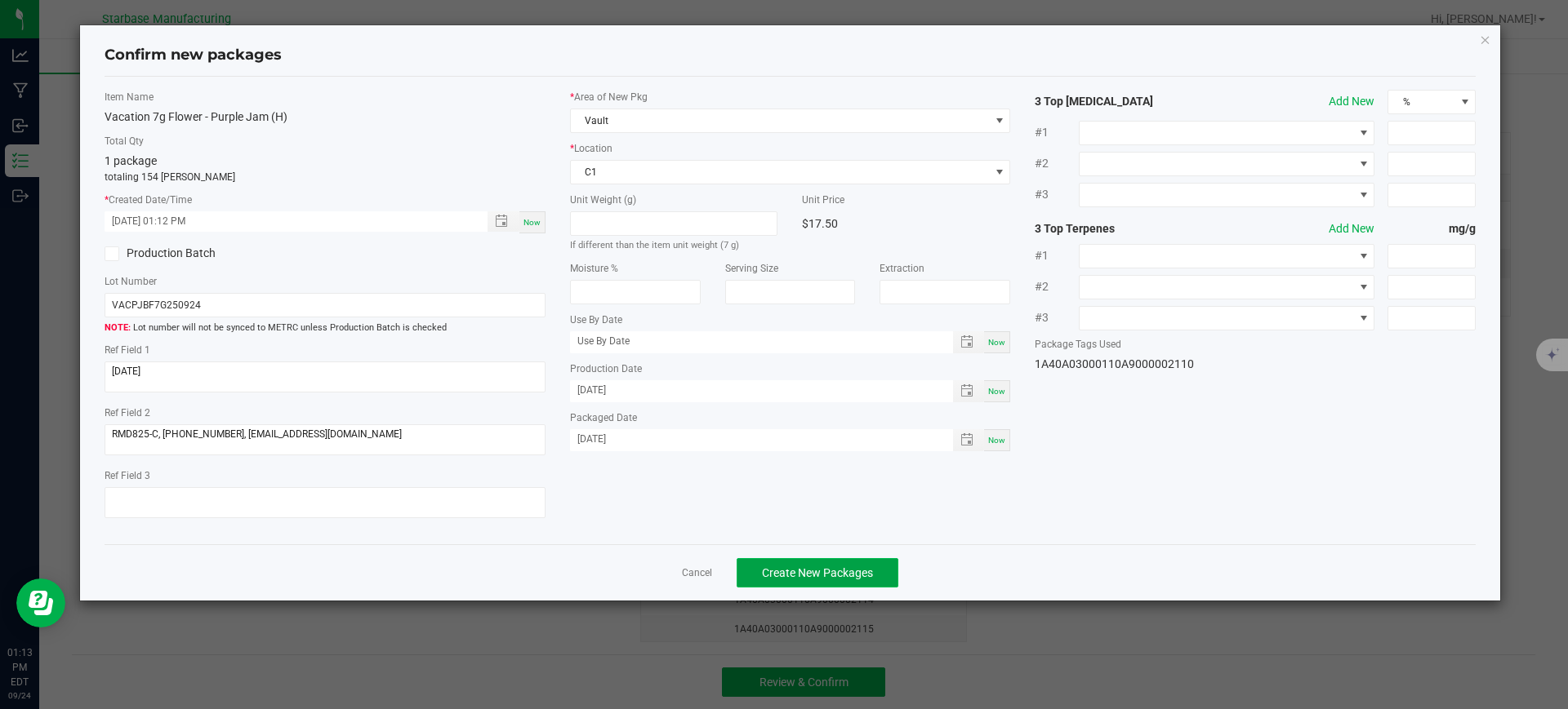
click at [822, 567] on span "Create New Packages" at bounding box center [817, 573] width 111 height 13
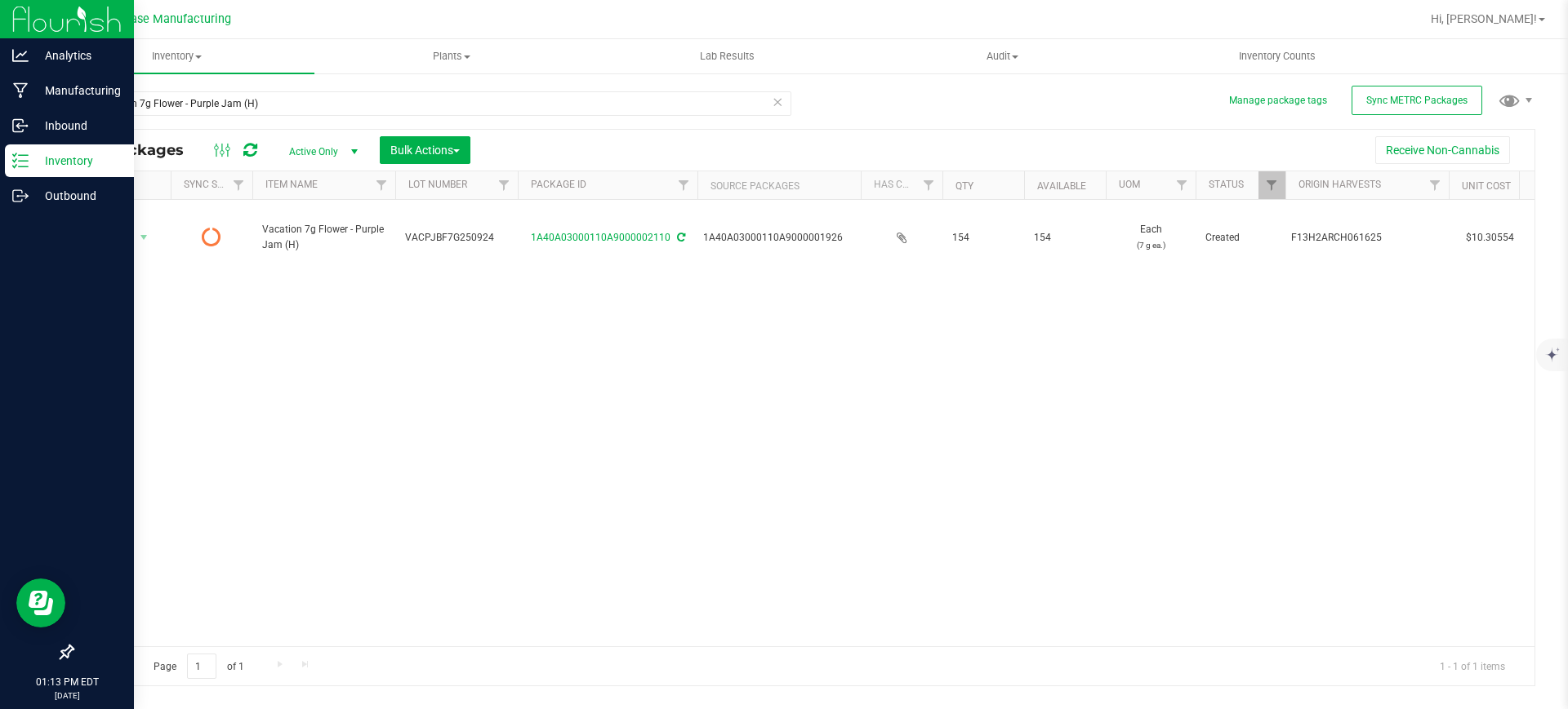
click at [20, 170] on div "Inventory" at bounding box center [69, 160] width 129 height 32
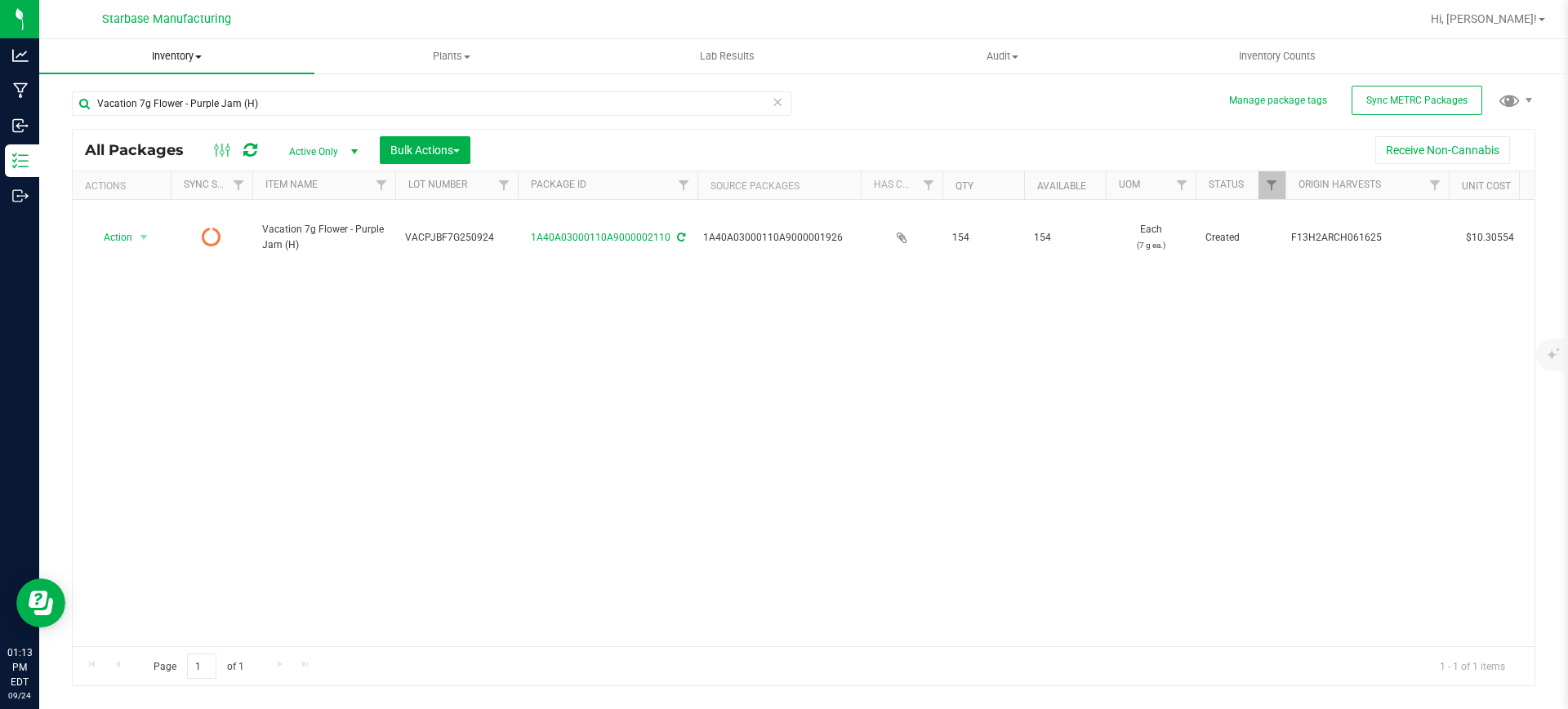
click at [181, 60] on span "Inventory" at bounding box center [177, 57] width 275 height 15
click at [113, 101] on span "All packages" at bounding box center [95, 98] width 112 height 14
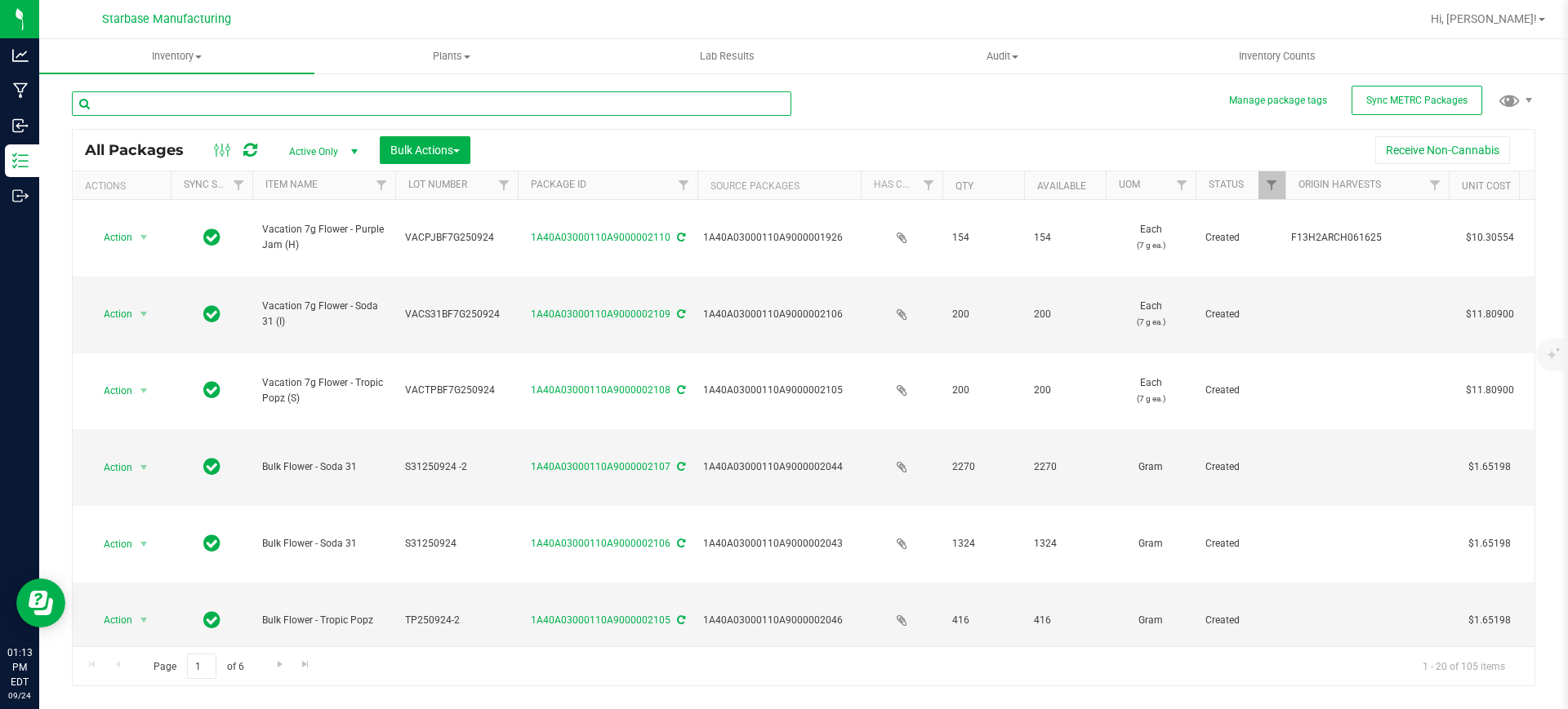
click at [133, 109] on input "text" at bounding box center [431, 103] width 719 height 24
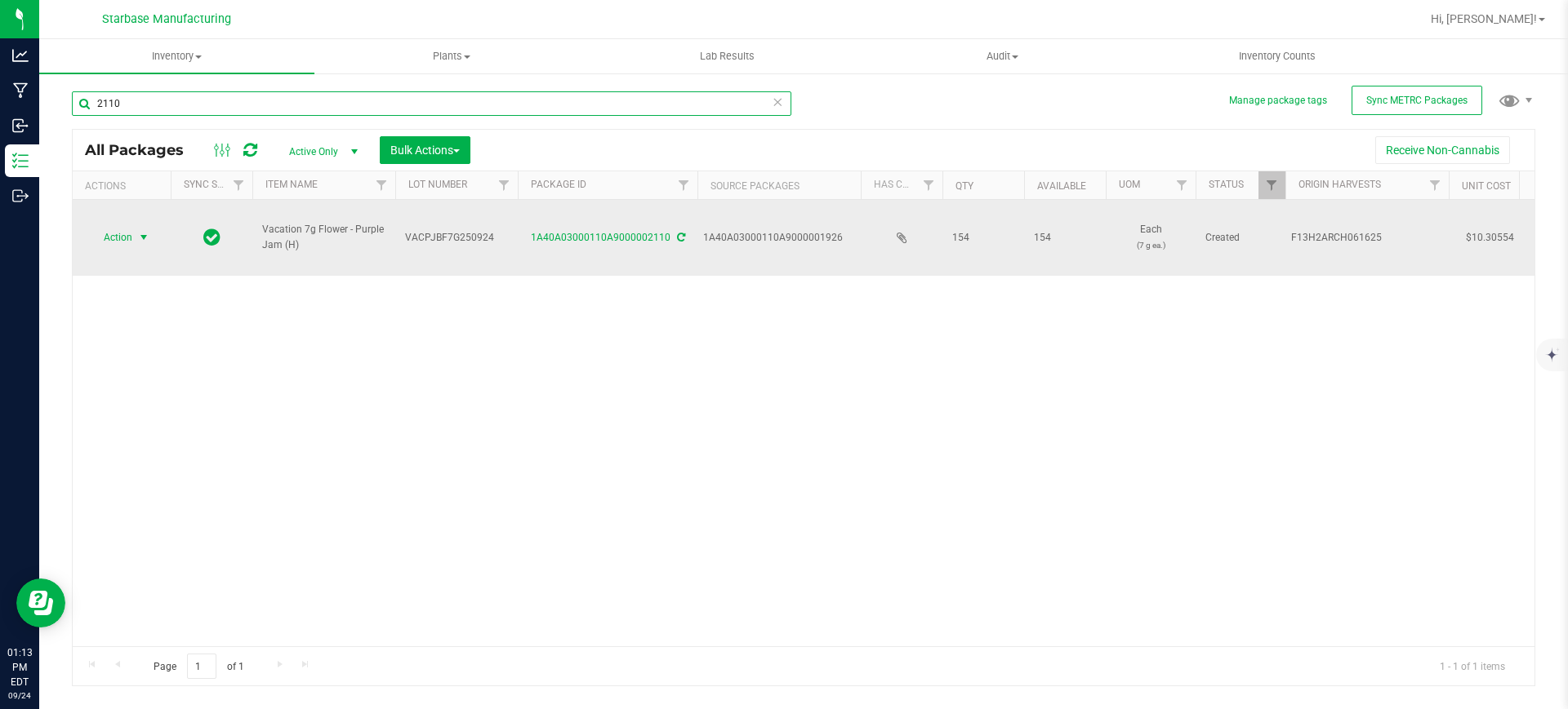
type input "2110"
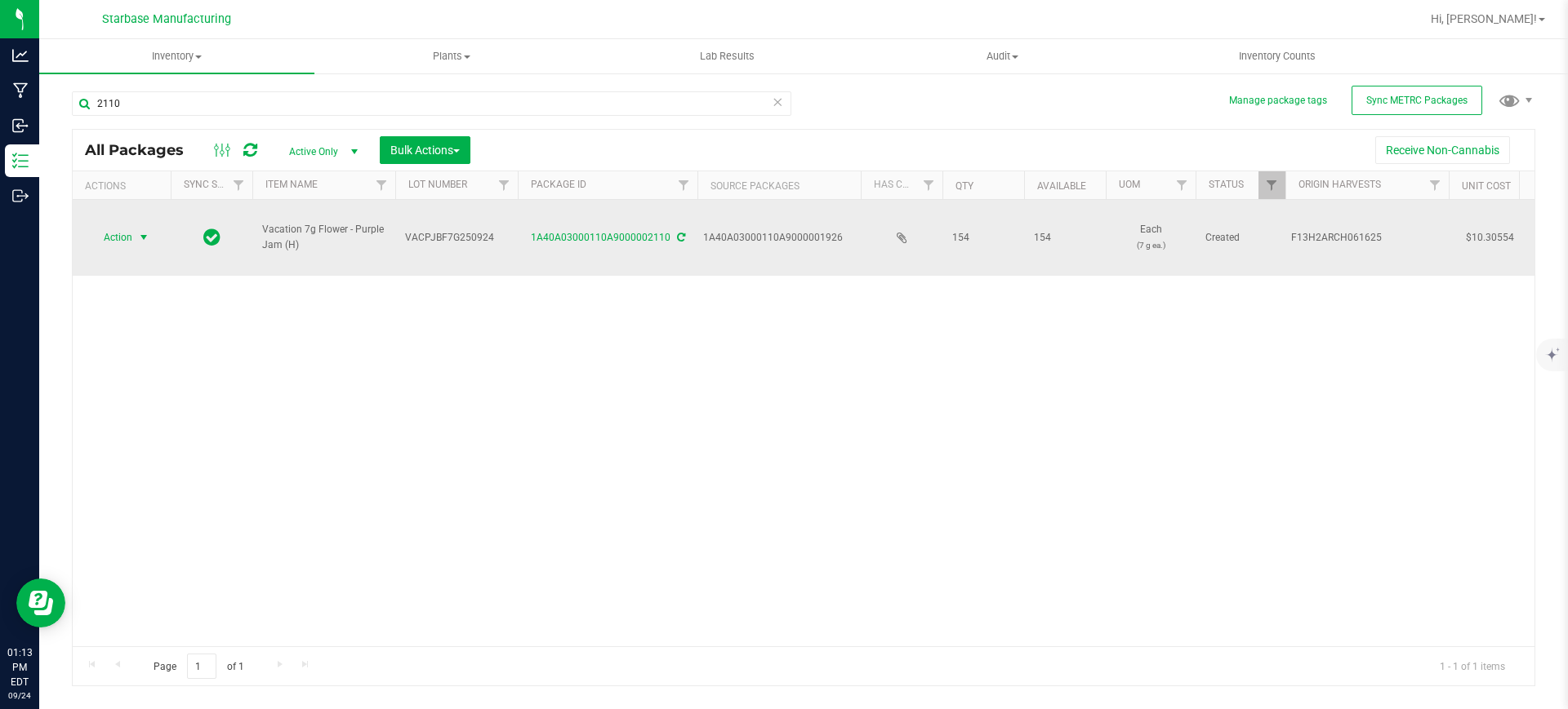
click at [136, 227] on span "select" at bounding box center [144, 237] width 20 height 22
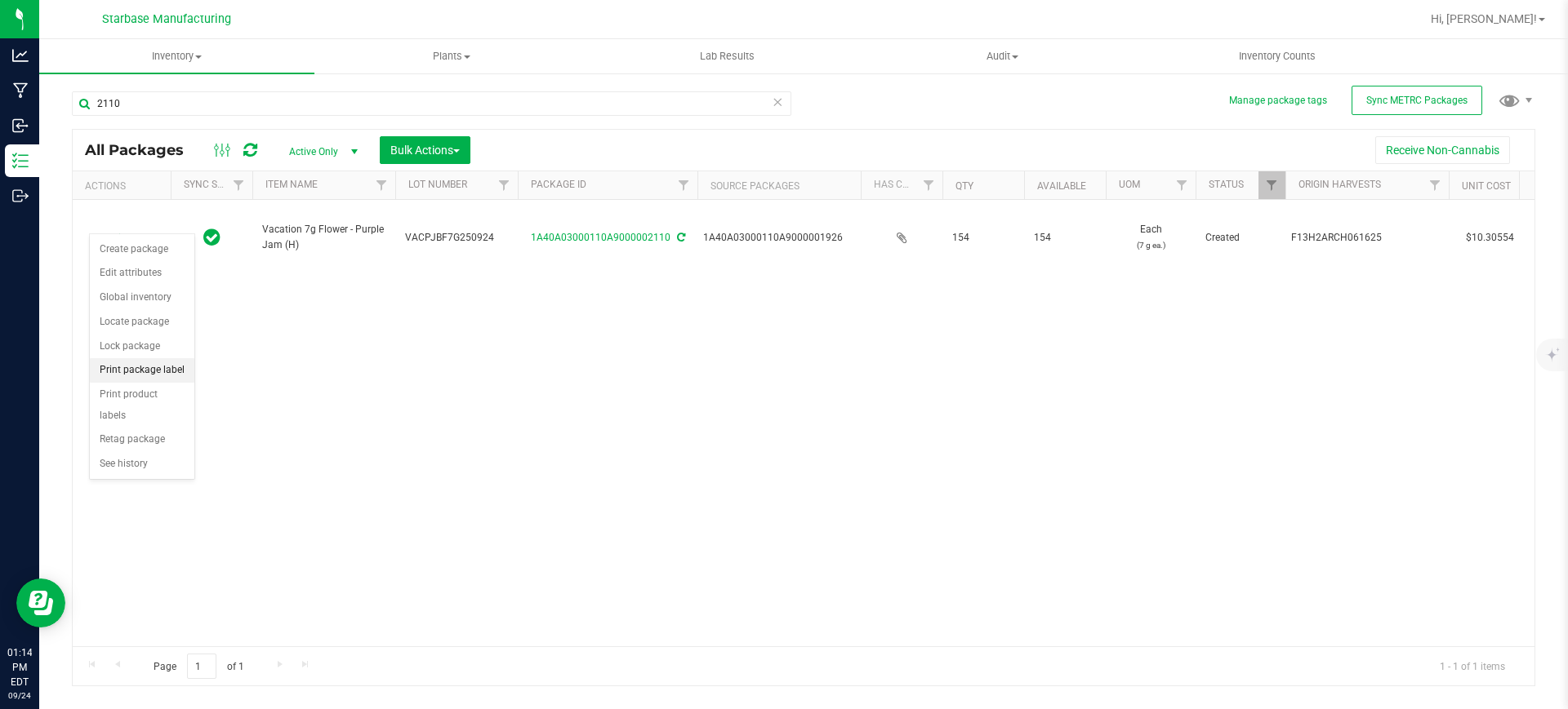
click at [153, 376] on li "Print package label" at bounding box center [142, 370] width 104 height 24
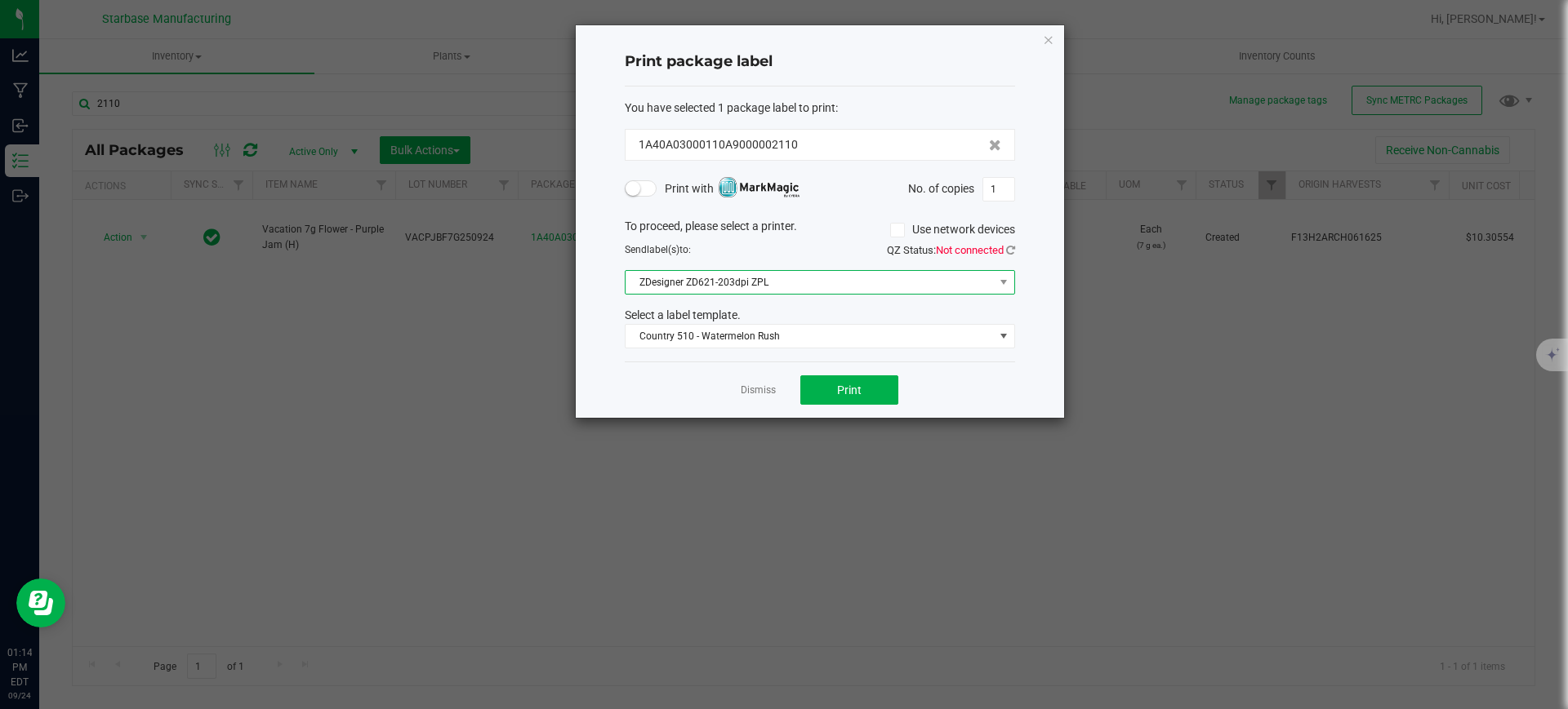
click at [727, 273] on span "ZDesigner ZD621-203dpi ZPL" at bounding box center [809, 282] width 368 height 22
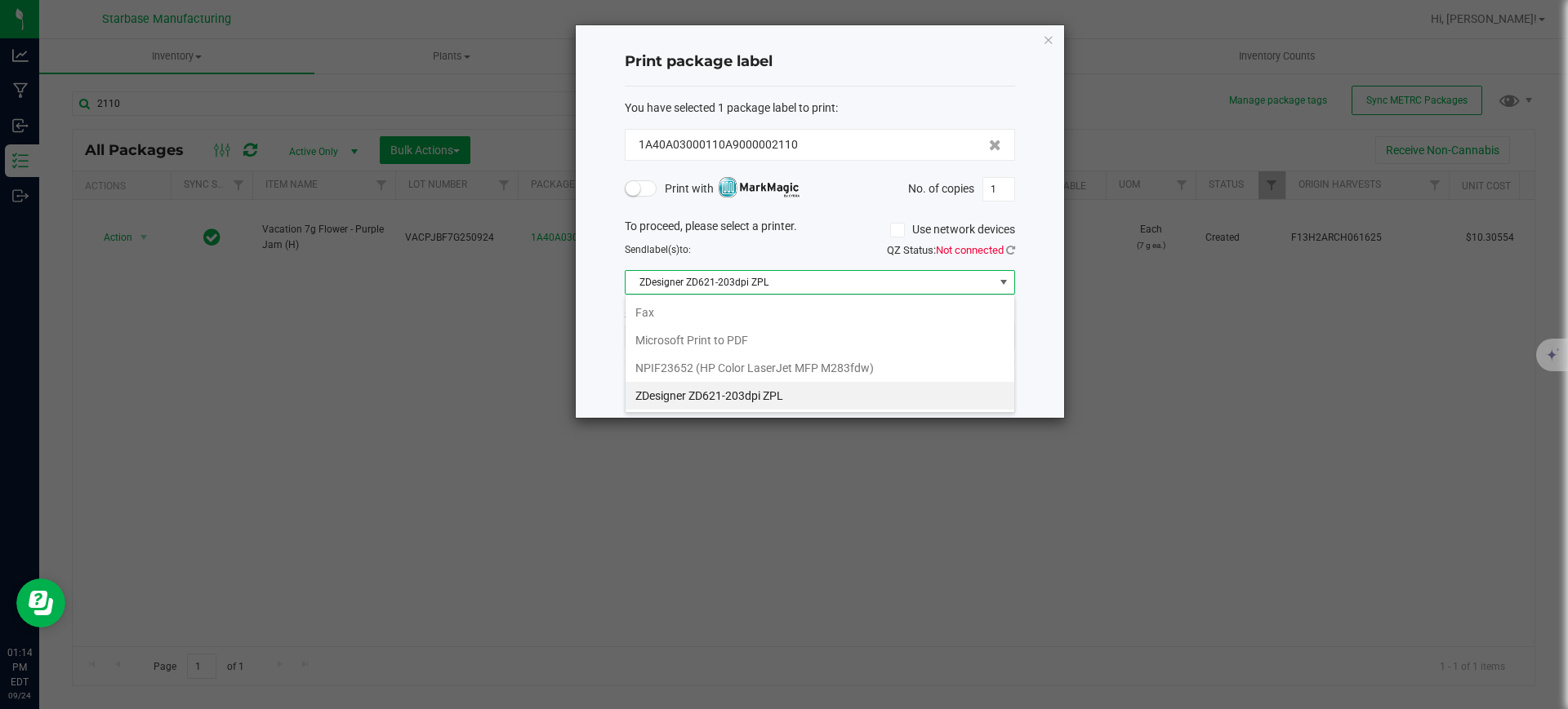
scroll to position [24, 390]
click at [727, 273] on span "ZDesigner ZD621-203dpi ZPL" at bounding box center [809, 282] width 368 height 22
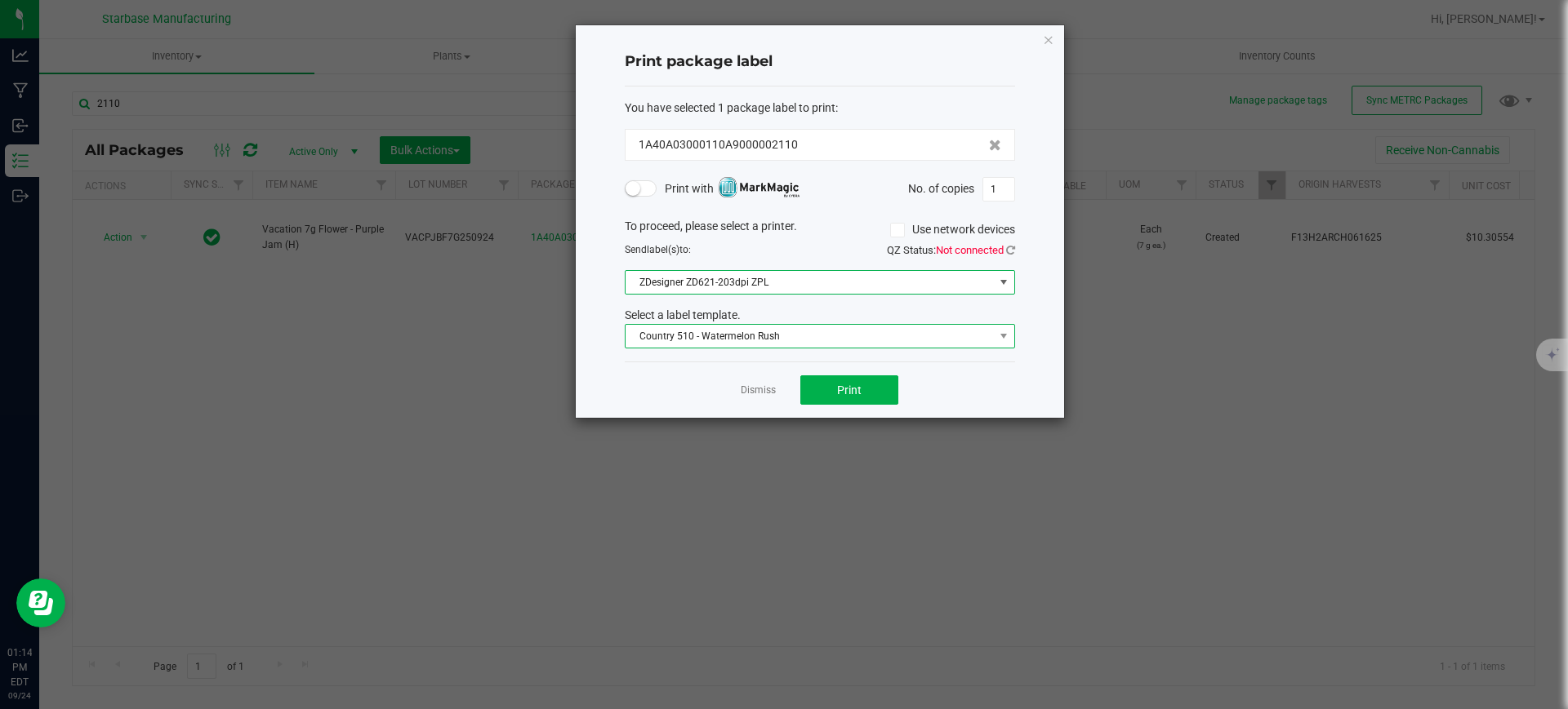
click at [722, 341] on span "Country 510 - Watermelon Rush" at bounding box center [809, 336] width 368 height 22
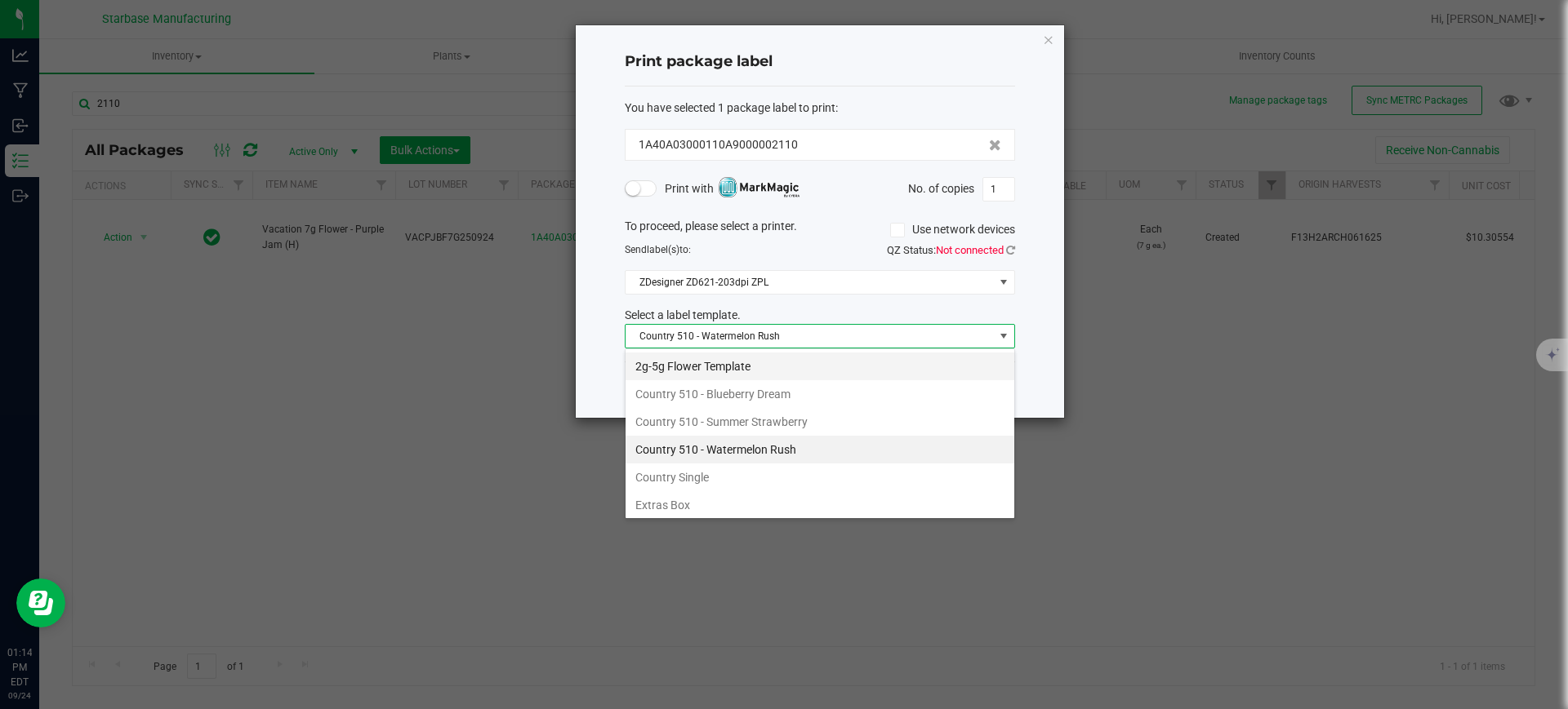
click at [698, 359] on li "2g-5g Flower Template" at bounding box center [819, 366] width 388 height 27
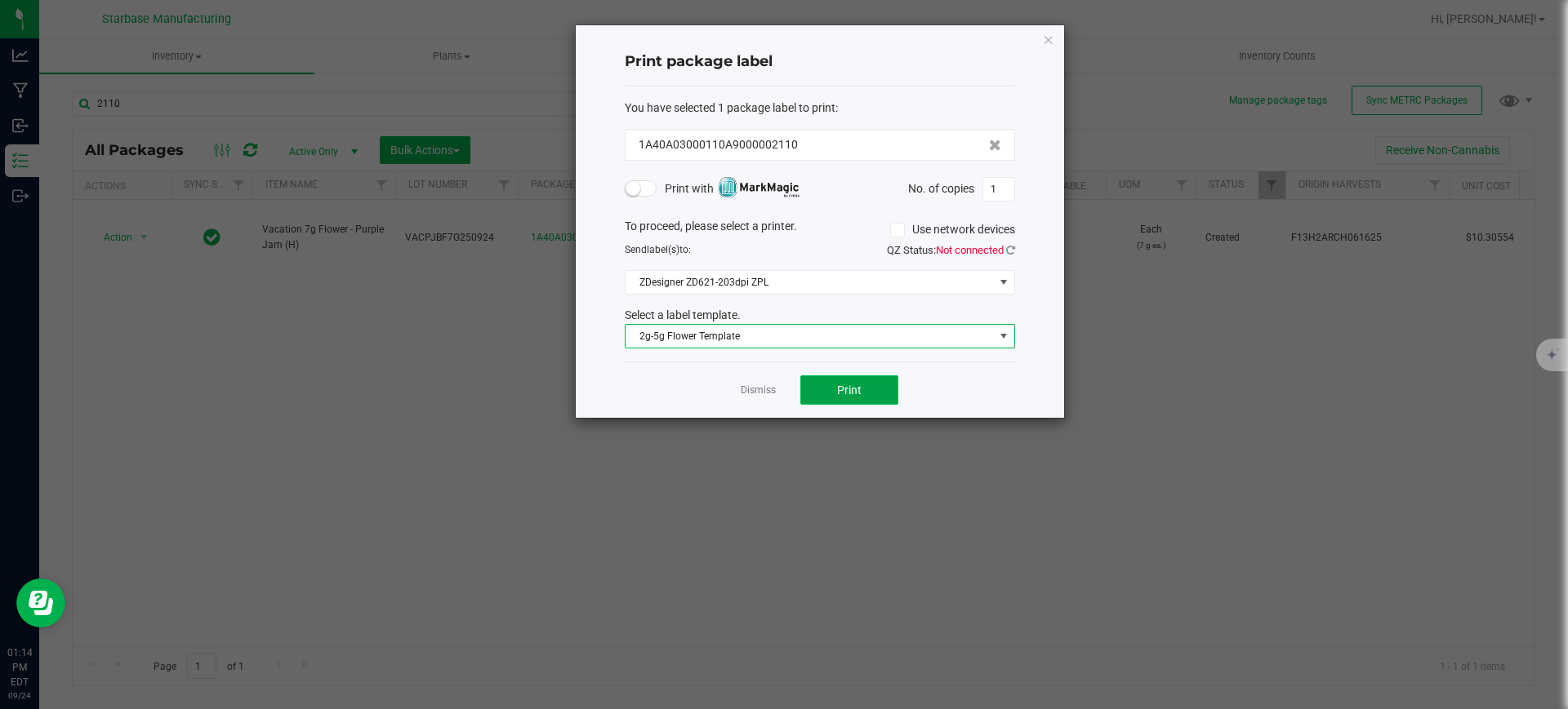
click at [856, 387] on span "Print" at bounding box center [849, 390] width 24 height 13
click at [1001, 192] on input "1" at bounding box center [998, 189] width 31 height 22
type input "154"
click at [823, 390] on button "Print" at bounding box center [849, 390] width 98 height 29
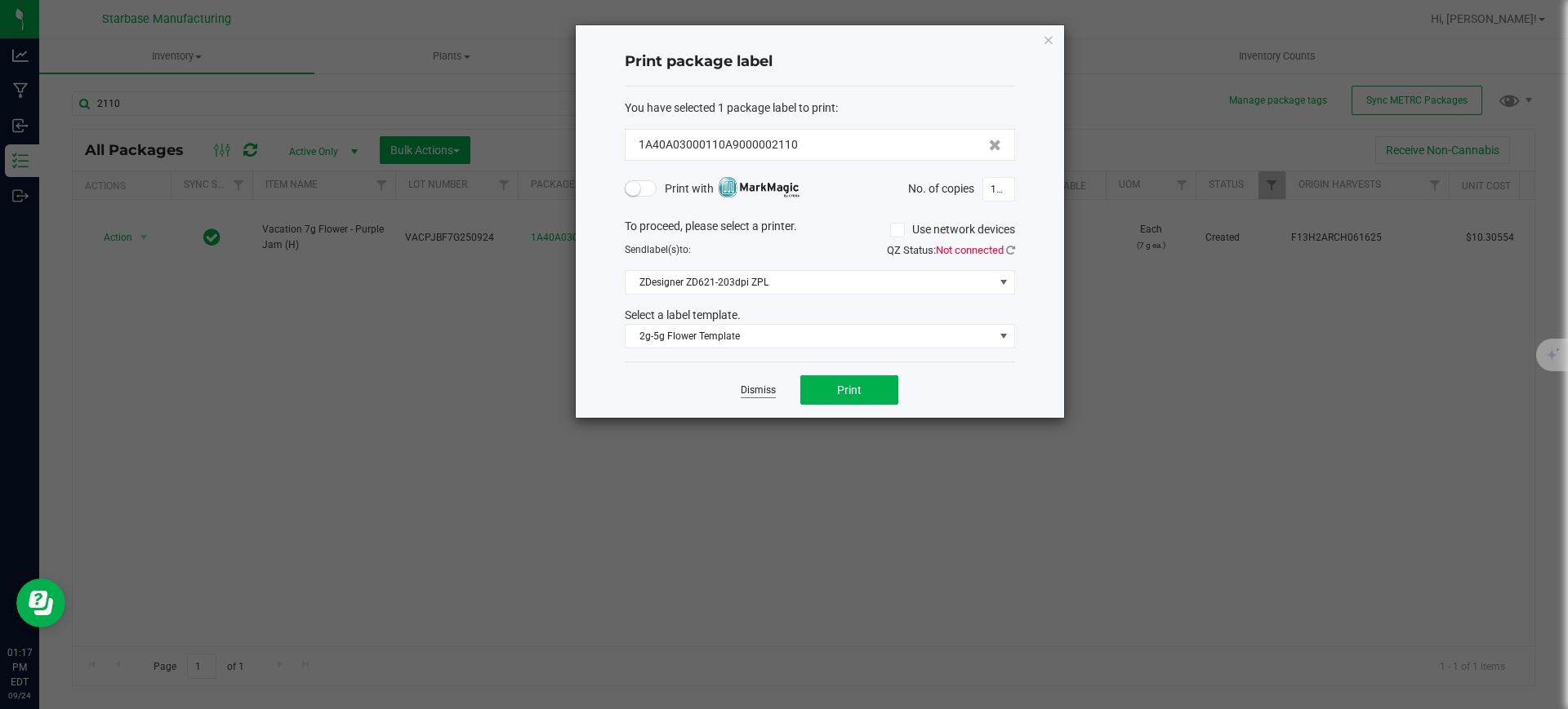
click at [764, 387] on link "Dismiss" at bounding box center [759, 390] width 35 height 14
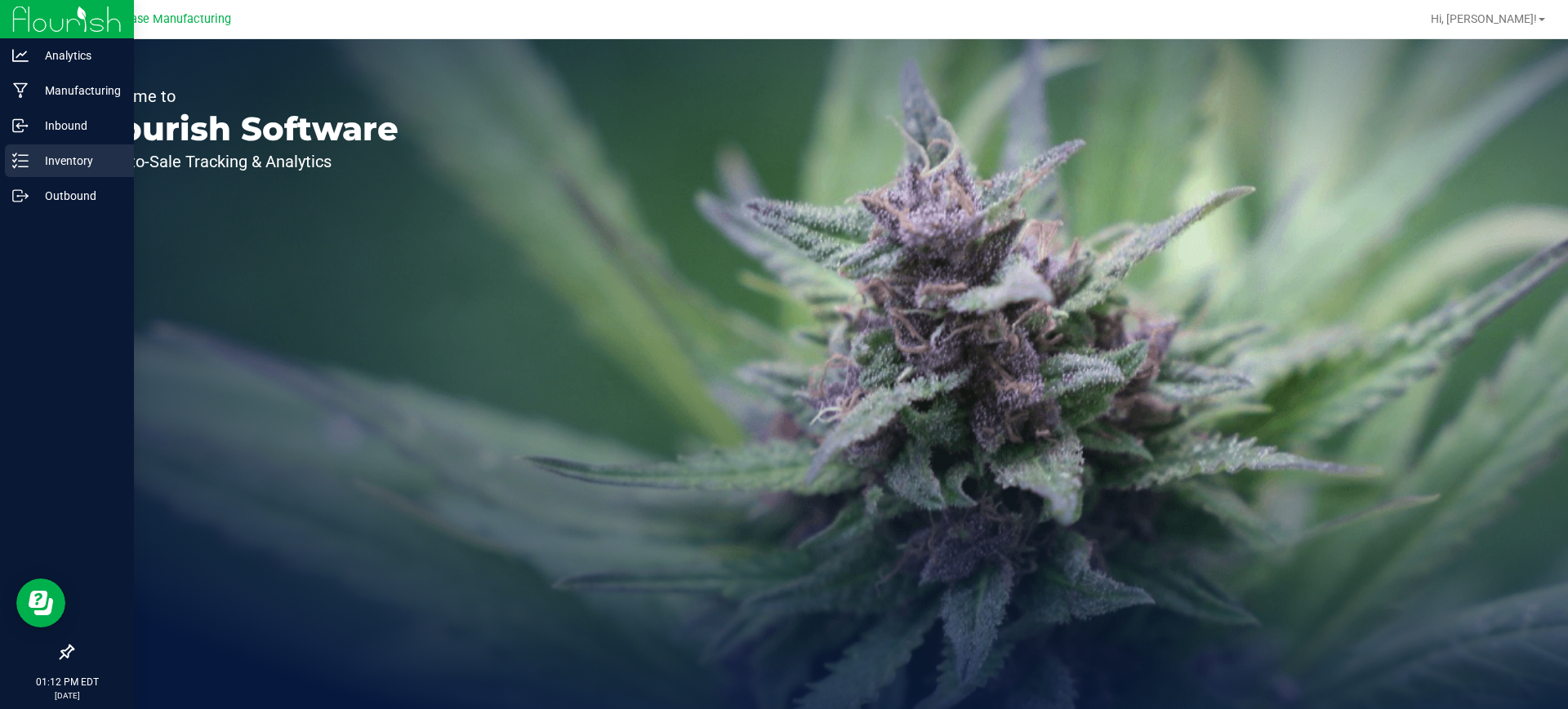
click at [46, 152] on p "Inventory" at bounding box center [78, 161] width 98 height 20
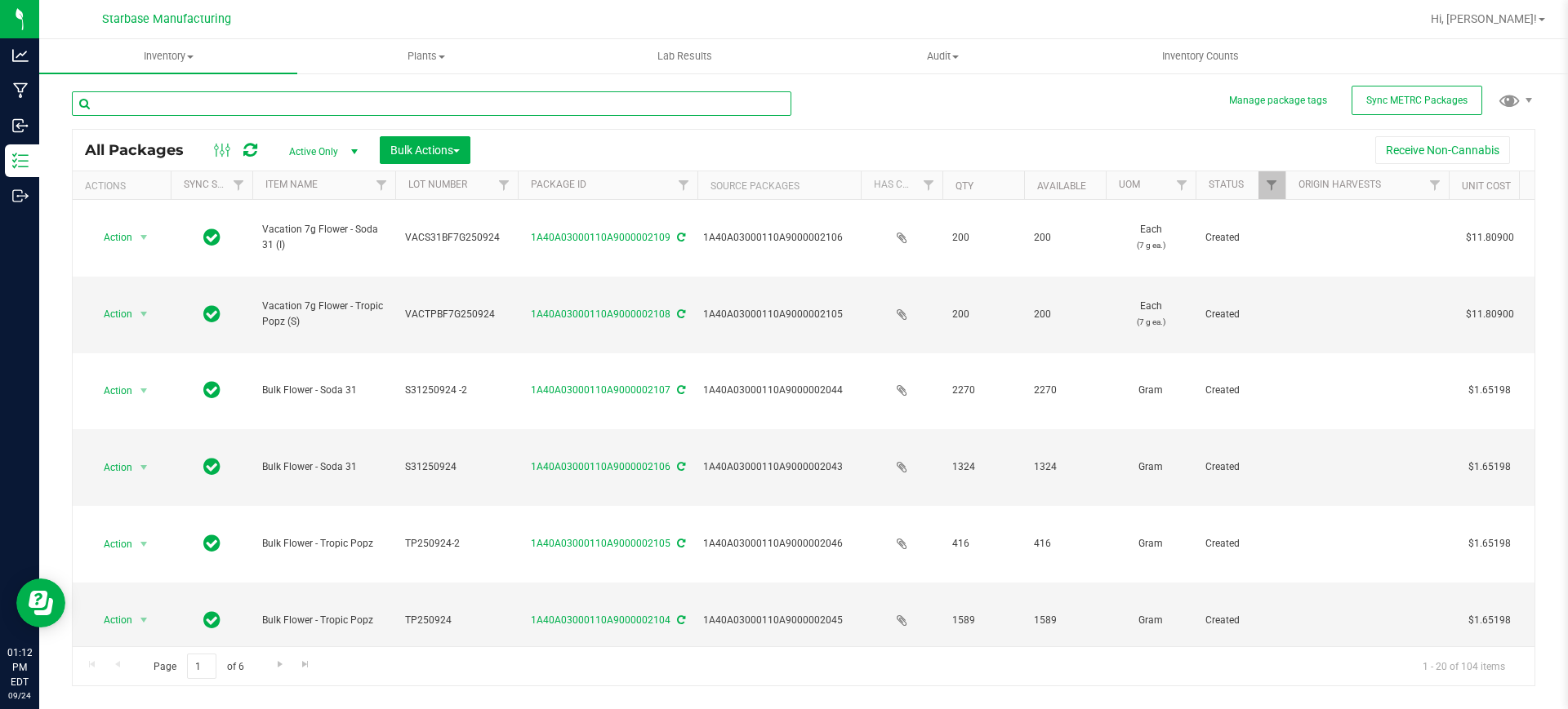
click at [278, 99] on input "text" at bounding box center [431, 103] width 719 height 24
type input "purple jam"
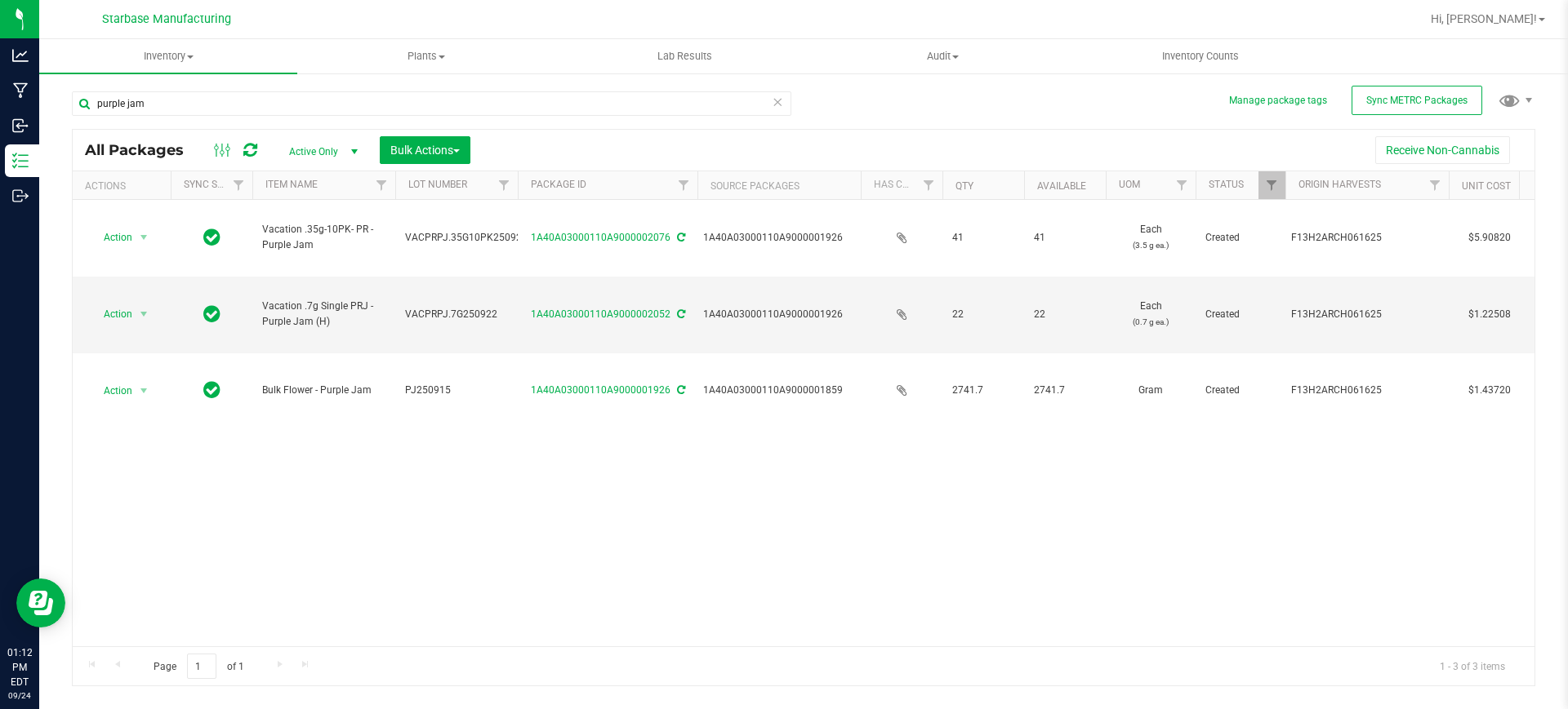
click at [351, 146] on span "select" at bounding box center [354, 152] width 13 height 13
click at [317, 249] on li "All" at bounding box center [319, 250] width 88 height 24
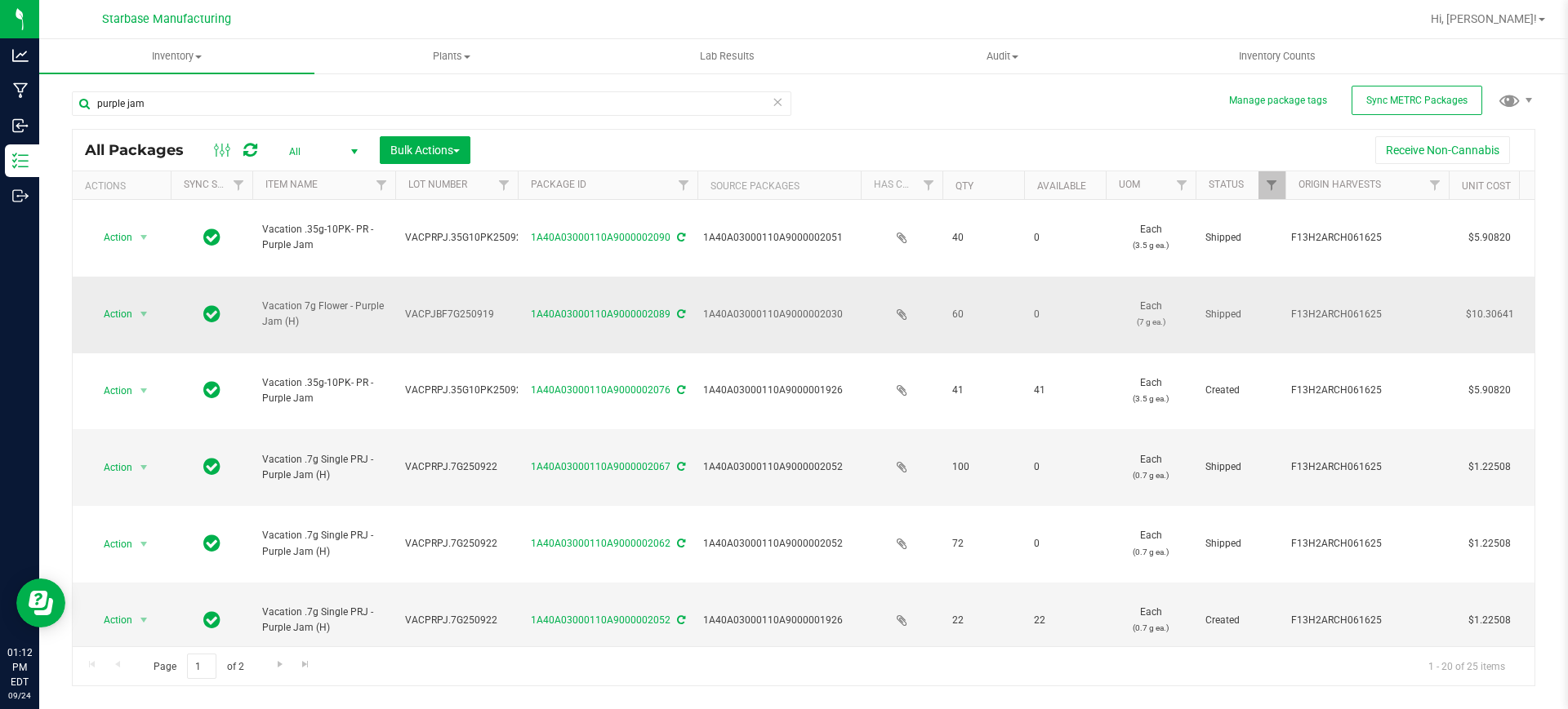
click at [368, 299] on span "Vacation 7g Flower - Purple Jam (H)" at bounding box center [323, 314] width 123 height 31
click at [420, 307] on span "VACPJBF7G250919" at bounding box center [456, 314] width 103 height 16
copy span "VACPJBF7G250919"
